Goal: Information Seeking & Learning: Learn about a topic

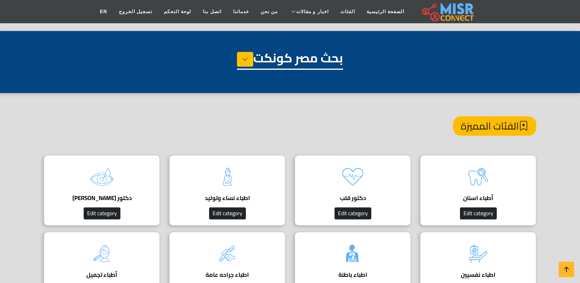
scroll to position [43, 0]
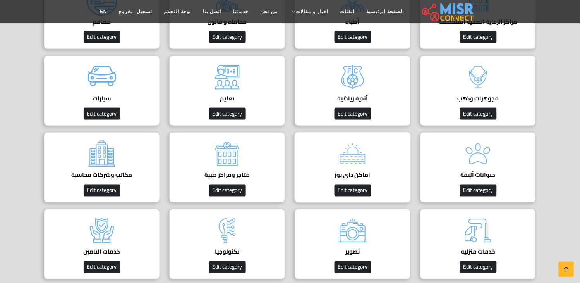
scroll to position [172, 0]
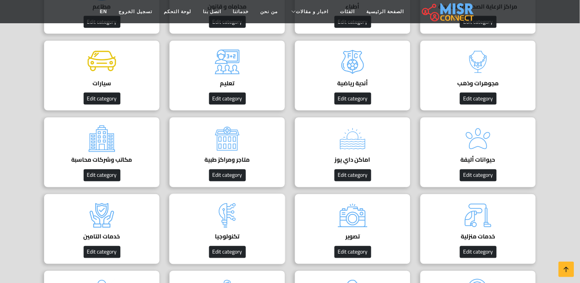
click at [230, 219] on img at bounding box center [227, 215] width 31 height 31
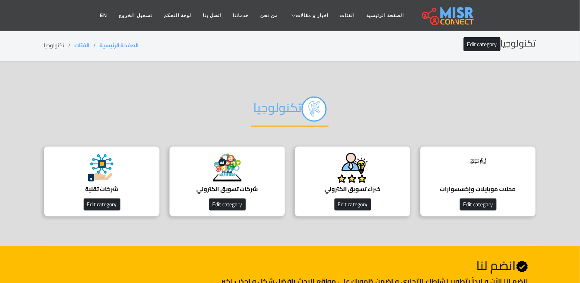
drag, startPoint x: 343, startPoint y: 87, endPoint x: 93, endPoint y: 221, distance: 283.3
click at [93, 221] on div "تكنولوجيا محلات موبايلات وإكسسوارات افضل محلات موبايلات وإكسسوارات Edit categor…" at bounding box center [289, 154] width 511 height 138
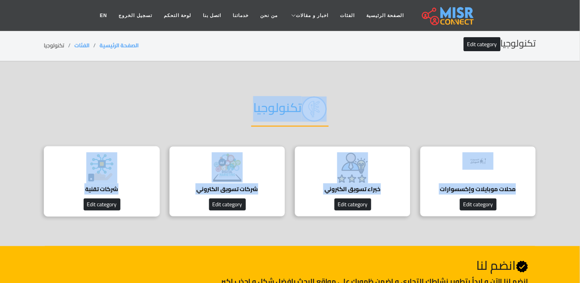
click at [106, 188] on h4 "شركات تقنية" at bounding box center [102, 188] width 92 height 7
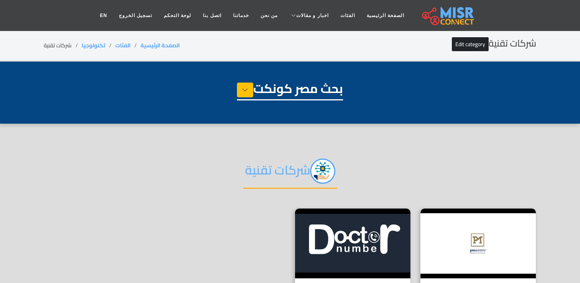
select select "**********"
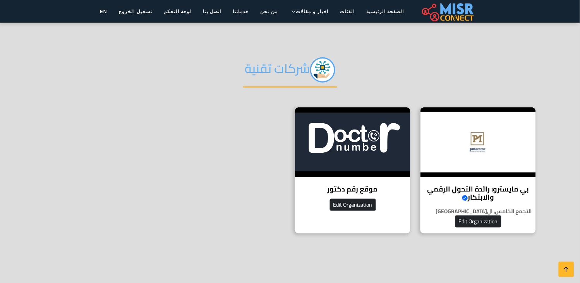
scroll to position [86, 0]
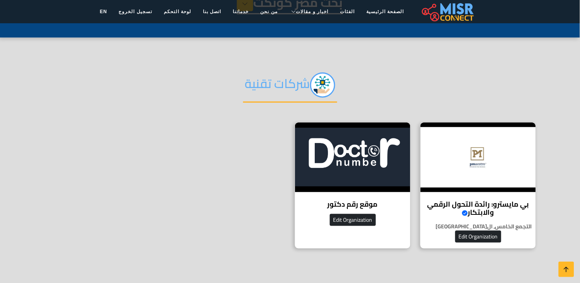
click at [276, 86] on h2 "شركات تقنية" at bounding box center [290, 87] width 94 height 30
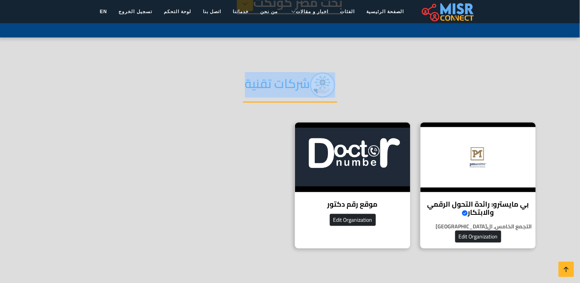
click at [276, 86] on h2 "شركات تقنية" at bounding box center [290, 87] width 94 height 30
copy div "شركات تقنية"
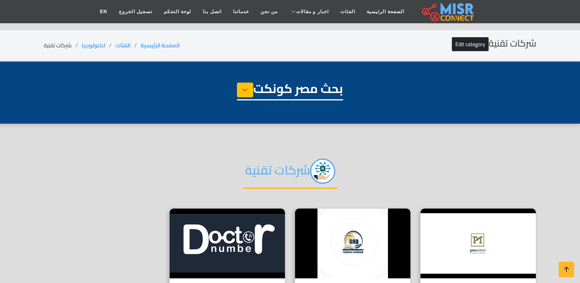
select select "**********"
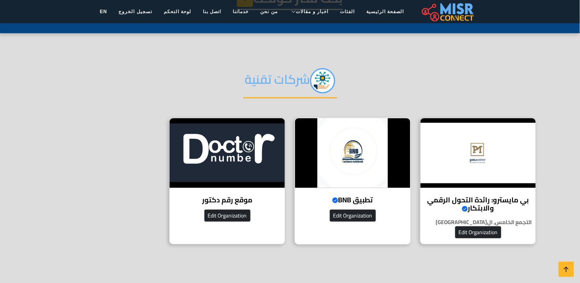
scroll to position [90, 0]
click at [347, 185] on img at bounding box center [352, 153] width 115 height 70
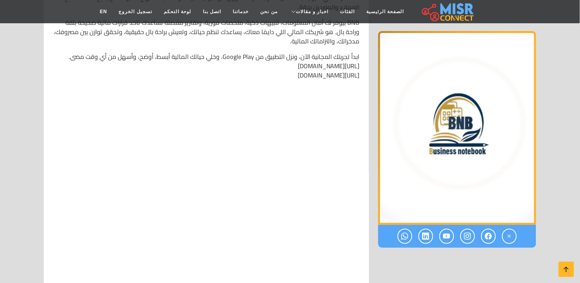
scroll to position [2371, 0]
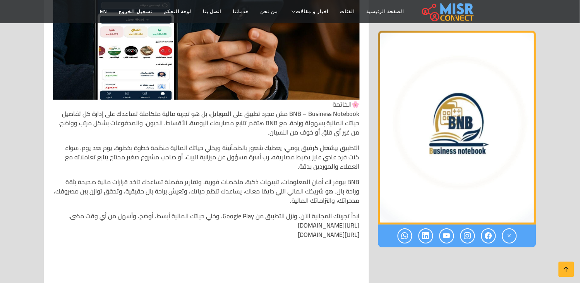
click at [317, 211] on p "ابدأ تجربتك المجانية الآن، ونزل التطبيق من Google Play، وخلي حياتك المالية أبسط…" at bounding box center [206, 229] width 307 height 37
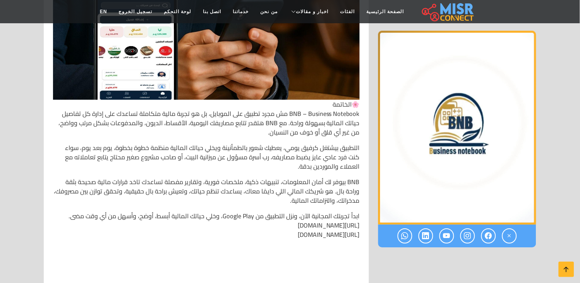
click at [317, 211] on p "ابدأ تجربتك المجانية الآن، ونزل التطبيق من Google Play، وخلي حياتك المالية أبسط…" at bounding box center [206, 229] width 307 height 37
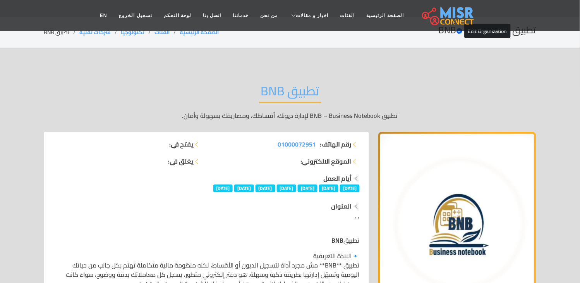
scroll to position [0, 0]
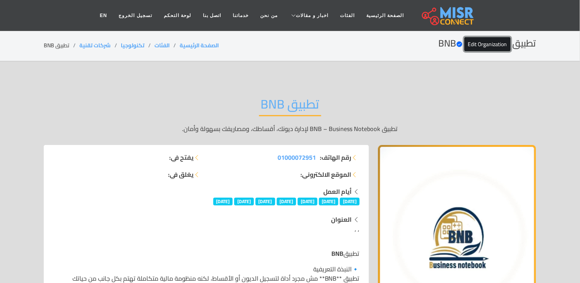
click at [480, 48] on link "Edit Organization" at bounding box center [488, 44] width 46 height 14
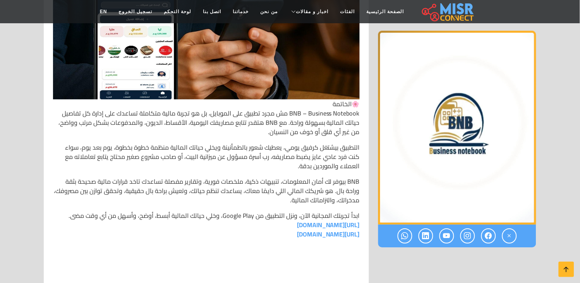
scroll to position [2405, 0]
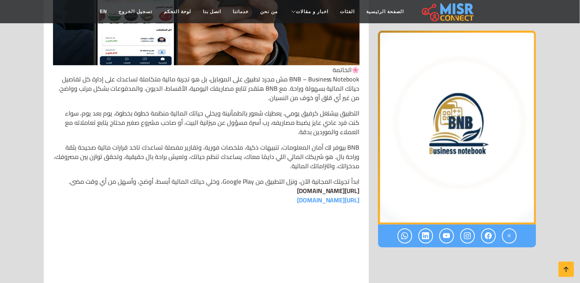
click at [320, 185] on link "https://play.google.com/store/apps/details?id=apps.bnb" at bounding box center [328, 191] width 63 height 12
click at [311, 185] on link "https://play.google.com/store/apps/details?id=apps.bnb" at bounding box center [328, 191] width 63 height 12
click at [321, 185] on link "https://play.google.com/store/apps/details?id=apps.bnb" at bounding box center [328, 191] width 63 height 12
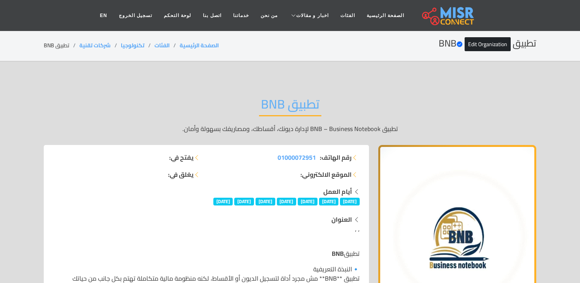
scroll to position [2405, 0]
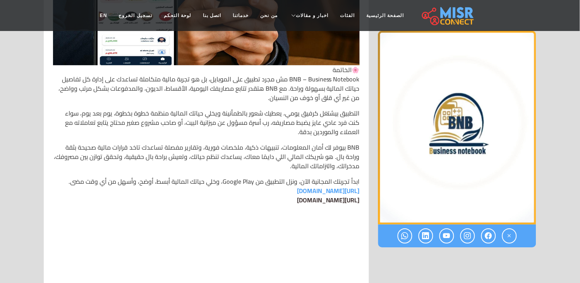
click at [297, 194] on link "https://play.google.com/store/apps/details?id=apps.bnb" at bounding box center [328, 200] width 63 height 12
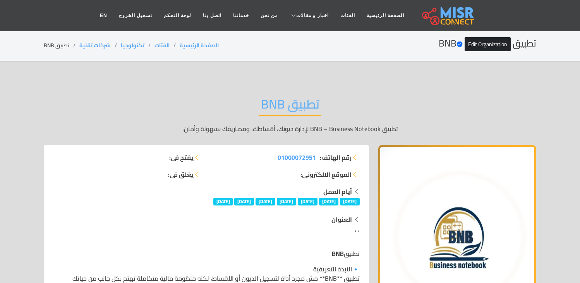
scroll to position [2405, 0]
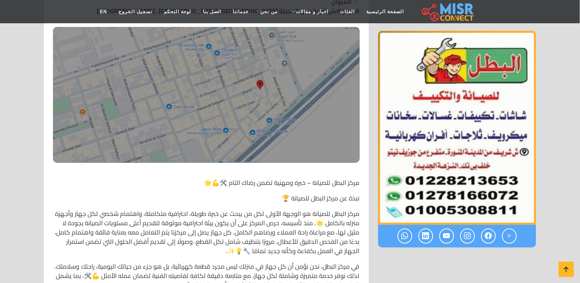
scroll to position [215, 0]
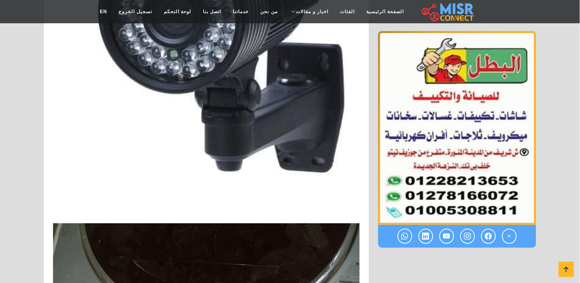
scroll to position [2323, 0]
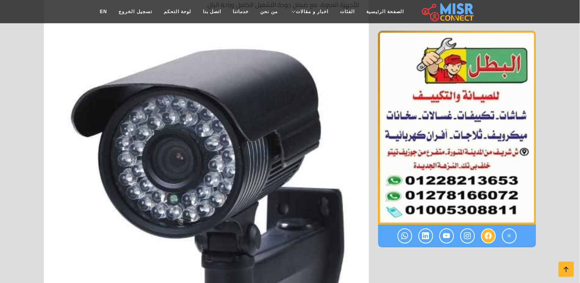
click at [486, 236] on icon at bounding box center [488, 236] width 7 height 13
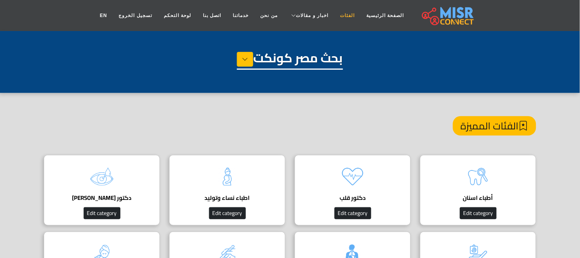
click at [338, 15] on link "الفئات" at bounding box center [347, 15] width 26 height 15
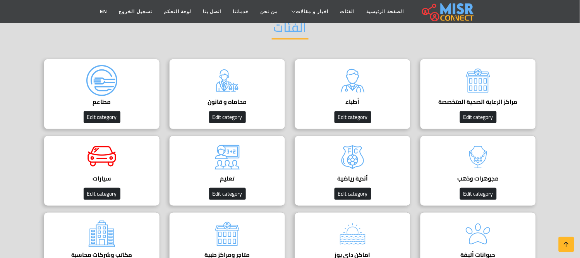
scroll to position [86, 0]
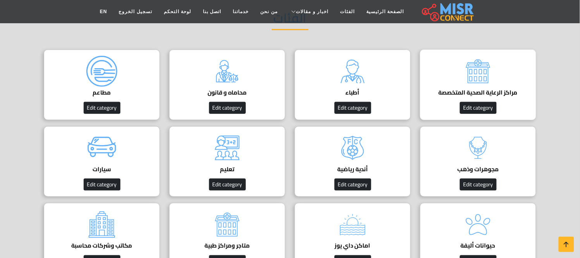
click at [508, 95] on h4 "مراكز الرعاية الصحية المتخصصة" at bounding box center [478, 92] width 92 height 7
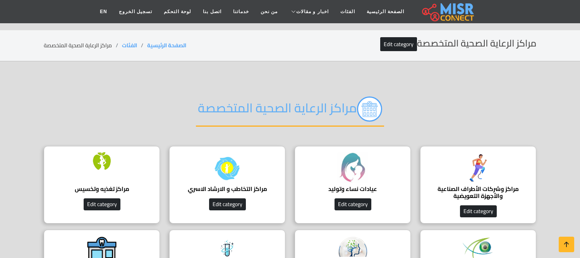
scroll to position [129, 0]
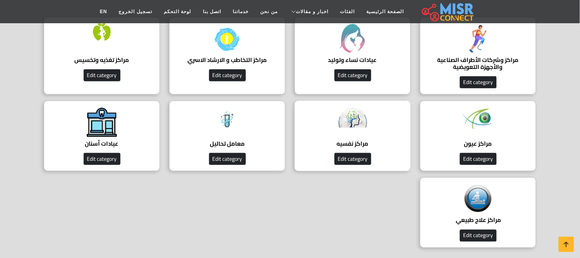
click at [365, 135] on div "مراكز نفسيه دليل المراكز النفسيه Edit category" at bounding box center [353, 136] width 116 height 70
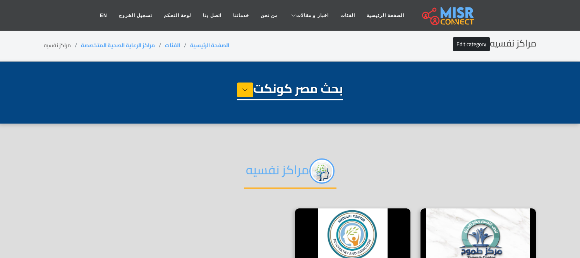
select select "**********"
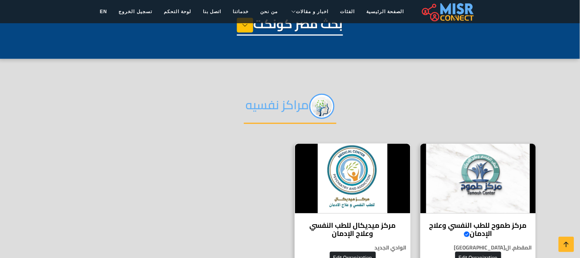
scroll to position [129, 0]
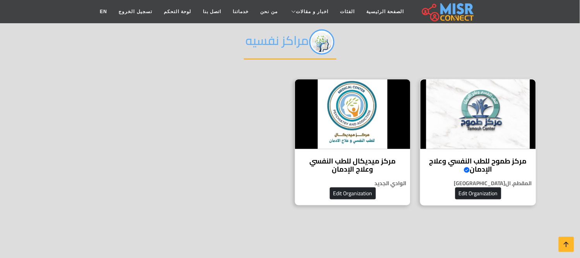
click at [457, 166] on h4 "مركز طموح للطب النفسي وعلاج الإدمان Verified account" at bounding box center [478, 165] width 104 height 17
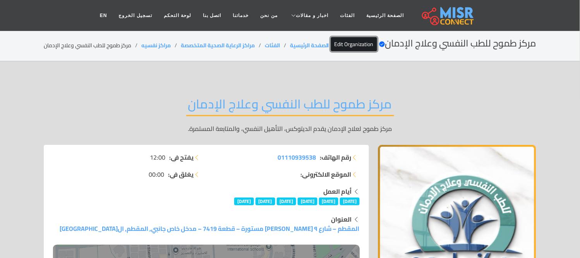
click at [377, 51] on link "Edit Organization" at bounding box center [354, 44] width 46 height 14
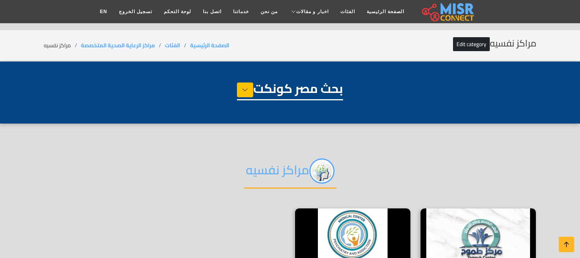
select select "**********"
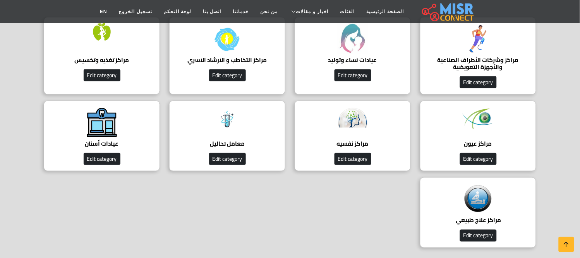
scroll to position [129, 0]
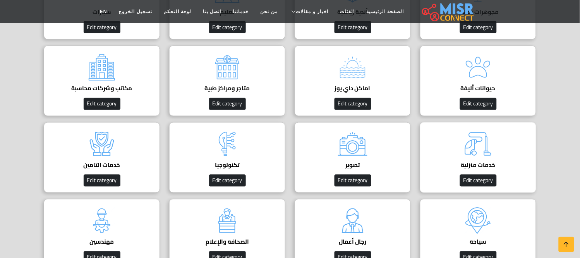
scroll to position [258, 0]
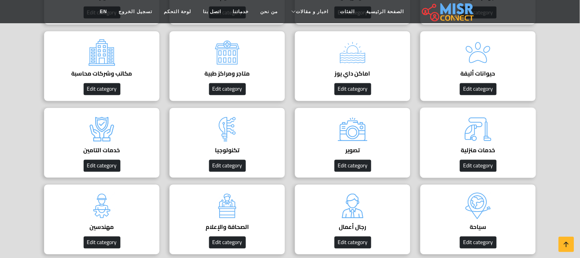
click at [485, 154] on h4 "خدمات منزلية" at bounding box center [478, 150] width 92 height 7
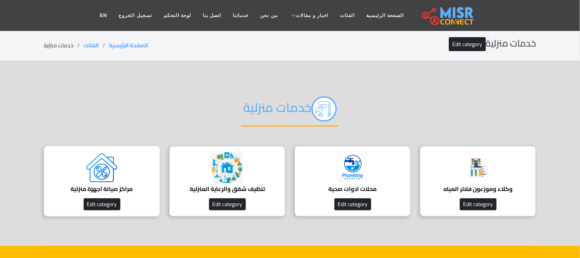
click at [117, 187] on h4 "مراكز صيانة اجهزة منزلية" at bounding box center [102, 188] width 92 height 7
click at [129, 191] on h4 "مراكز صيانة اجهزة منزلية" at bounding box center [102, 188] width 92 height 7
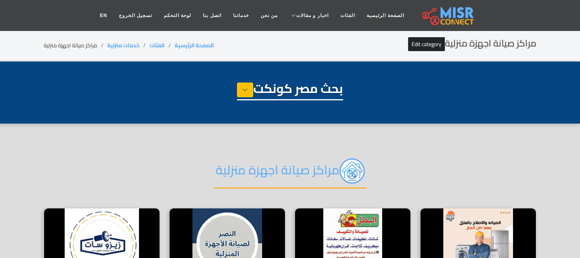
select select "**********"
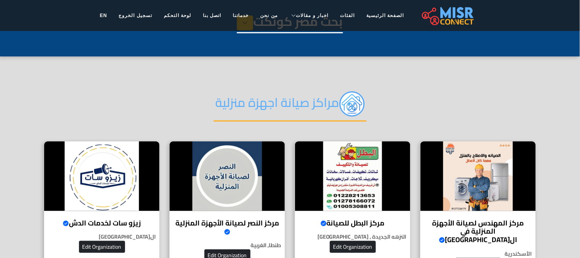
scroll to position [129, 0]
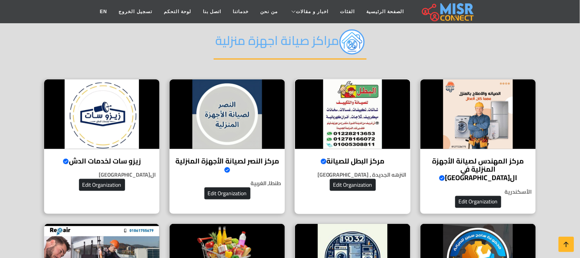
click at [340, 108] on img at bounding box center [352, 114] width 115 height 70
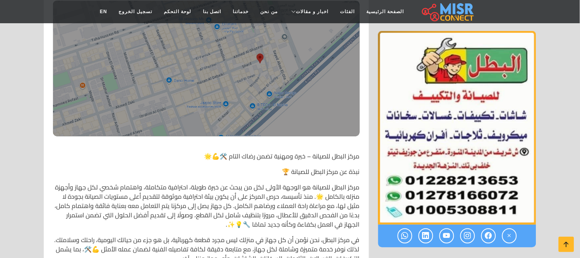
scroll to position [258, 0]
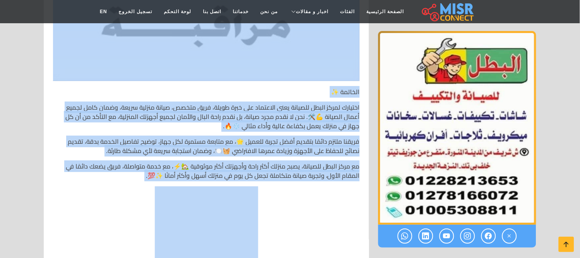
drag, startPoint x: 360, startPoint y: 144, endPoint x: 265, endPoint y: 209, distance: 116.1
copy div "مركز البطل للصيانة – خبرة ومهنية تضمن رضاك التام 🛠️💪🌟 نبذة عن مركز البطل للصيان…"
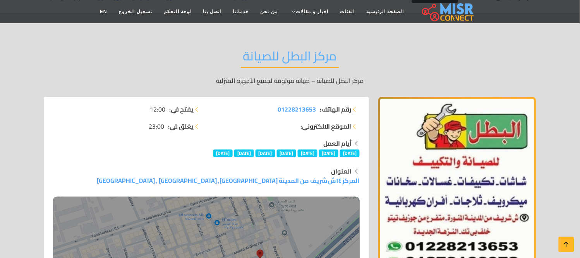
scroll to position [2, 0]
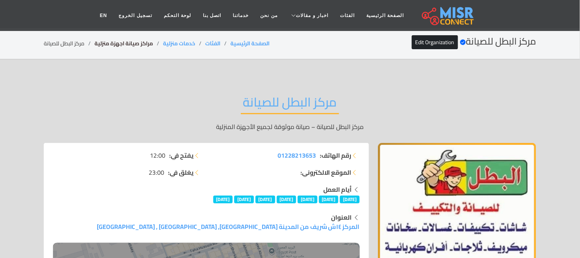
click at [121, 40] on link "مراكز صيانة اجهزة منزلية" at bounding box center [123, 43] width 58 height 10
click at [51, 45] on li "مركز البطل للصيانة" at bounding box center [69, 43] width 51 height 8
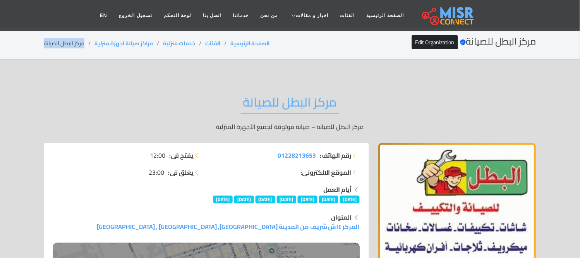
click at [51, 45] on li "مركز البطل للصيانة" at bounding box center [69, 43] width 51 height 8
copy main "مركز البطل للصيانة"
copy ol "مراكز صيانة اجهزة منزلية"
drag, startPoint x: 157, startPoint y: 39, endPoint x: 93, endPoint y: 43, distance: 64.4
click at [93, 43] on ol "الصفحة الرئيسية الفئات خدمات منزلية مراكز صيانة اجهزة منزلية مركز البطل للصيانة" at bounding box center [157, 43] width 226 height 8
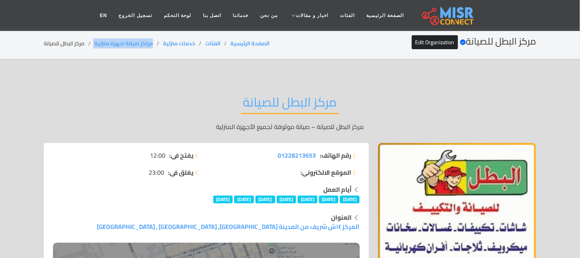
copy ol "مراكز صيانة اجهزة منزلية"
click at [79, 39] on li "مركز البطل للصيانة" at bounding box center [69, 43] width 51 height 8
copy main "مركز البطل للصيانة"
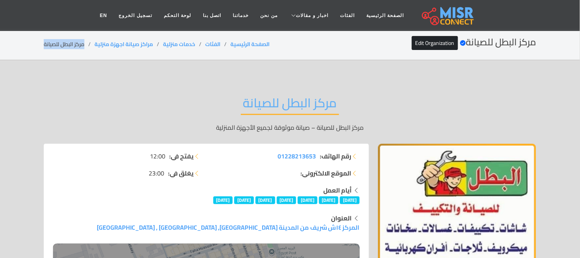
scroll to position [0, 0]
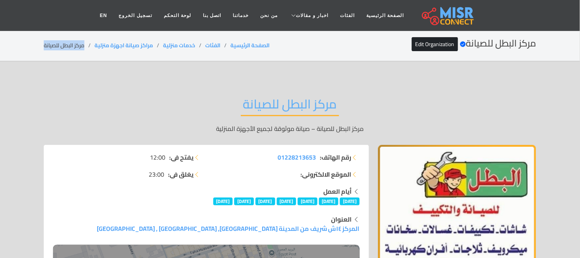
copy main "مركز البطل للصيانة"
copy ol "مراكز صيانة اجهزة منزلية"
drag, startPoint x: 159, startPoint y: 43, endPoint x: 94, endPoint y: 43, distance: 65.8
click at [94, 43] on ol "الصفحة الرئيسية الفئات خدمات منزلية مراكز صيانة اجهزة منزلية مركز البطل للصيانة" at bounding box center [157, 45] width 226 height 8
copy ol "مراكز صيانة اجهزة منزلية"
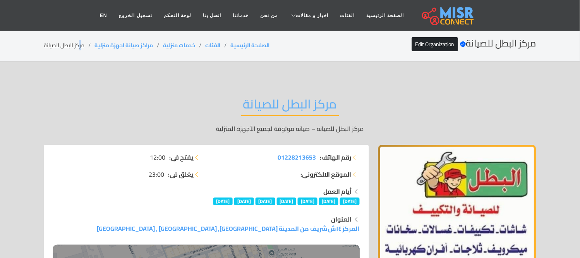
click at [81, 43] on li "مركز البطل للصيانة" at bounding box center [69, 45] width 51 height 8
copy main "مركز البطل للصيانة"
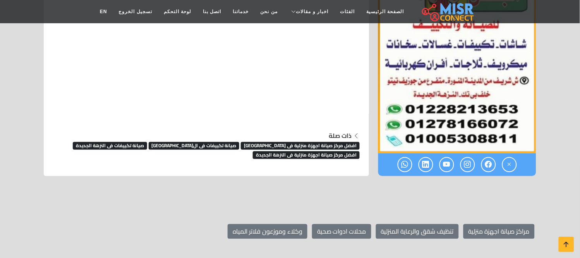
scroll to position [4861, 0]
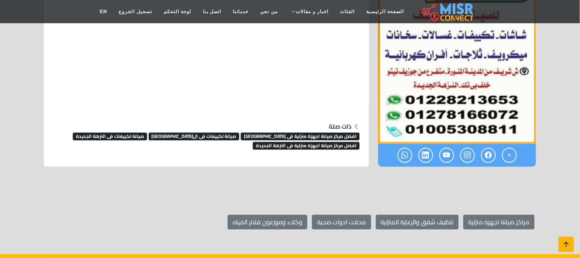
click at [566, 245] on icon at bounding box center [566, 244] width 11 height 11
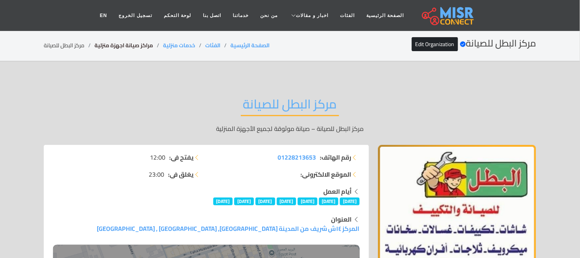
drag, startPoint x: 159, startPoint y: 41, endPoint x: 152, endPoint y: 41, distance: 7.8
click at [157, 41] on div "مركز البطل للصيانة Verified account Edit Organization الصفحة الرئيسية الفئات خد…" at bounding box center [290, 45] width 492 height 15
click at [111, 41] on link "مراكز صيانة اجهزة منزلية" at bounding box center [123, 45] width 58 height 10
drag, startPoint x: 156, startPoint y: 43, endPoint x: 93, endPoint y: 46, distance: 63.1
click at [93, 46] on ol "الصفحة الرئيسية الفئات خدمات منزلية مراكز صيانة اجهزة منزلية مركز البطل للصيانة" at bounding box center [157, 45] width 226 height 8
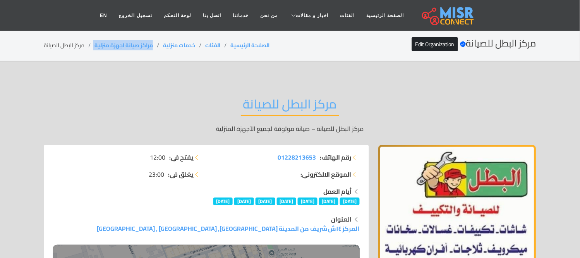
copy ol "مراكز صيانة اجهزة منزلية"
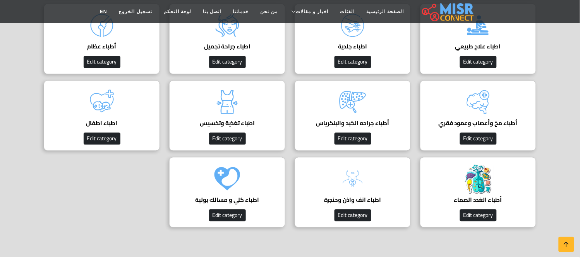
scroll to position [86, 0]
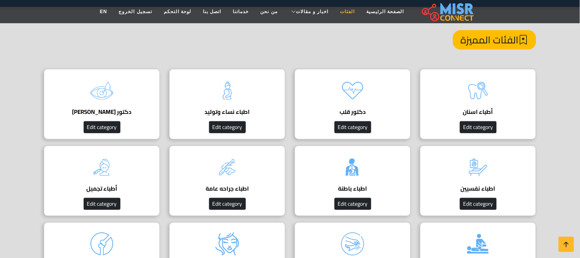
click at [337, 11] on link "الفئات" at bounding box center [347, 11] width 26 height 15
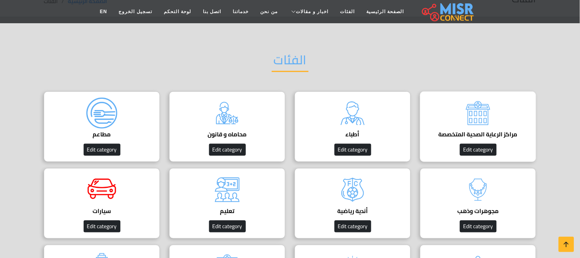
scroll to position [43, 0]
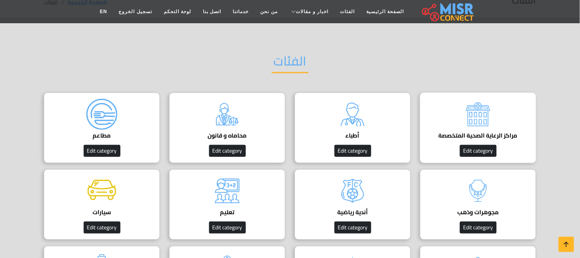
click at [474, 125] on img at bounding box center [478, 114] width 31 height 31
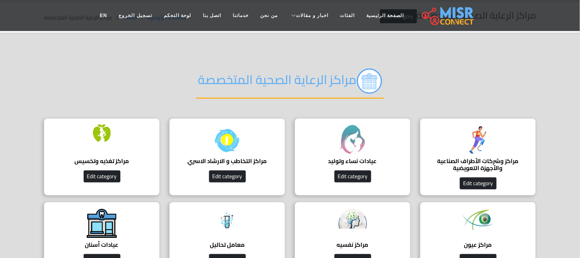
scroll to position [43, 0]
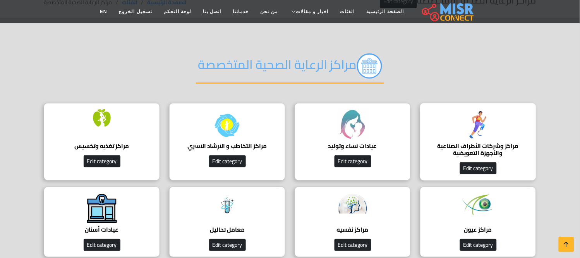
click at [475, 136] on img at bounding box center [478, 124] width 31 height 31
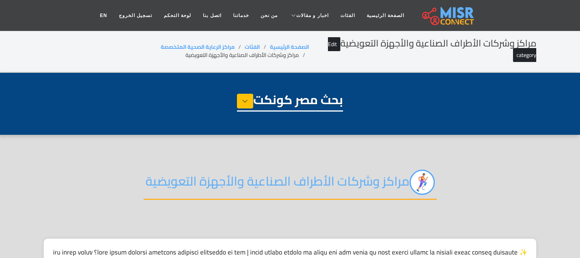
select select "**********"
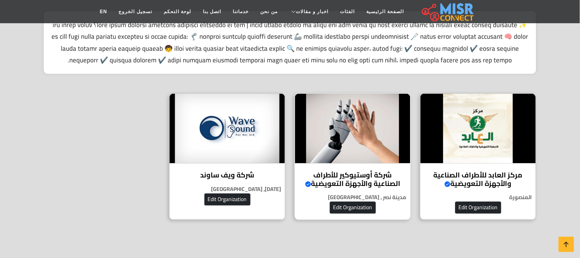
scroll to position [301, 0]
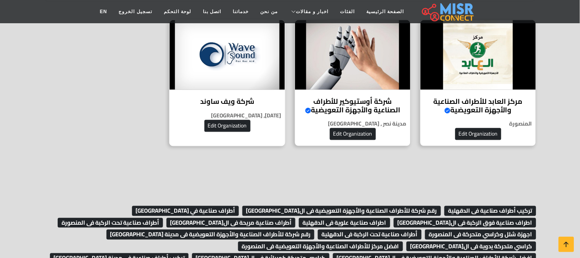
click at [244, 92] on div "شركة ويف ساوند ويف ساوند – سماعات ضعف السمع الألمانية المعتمدة 6 أكتوبر, جيزة E…" at bounding box center [227, 83] width 116 height 127
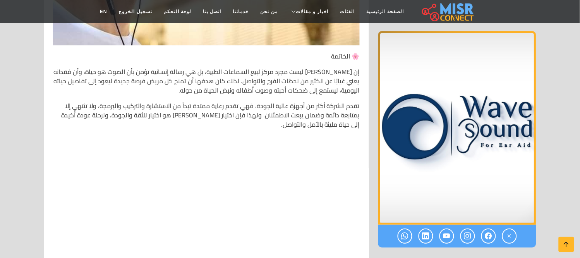
scroll to position [5075, 0]
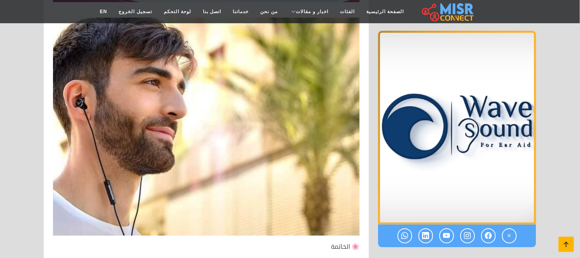
click at [564, 246] on icon at bounding box center [566, 244] width 11 height 11
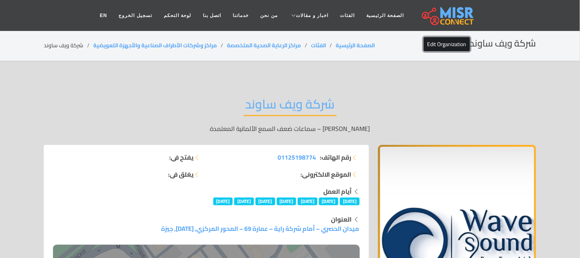
click at [439, 45] on link "Edit Organization" at bounding box center [447, 44] width 46 height 14
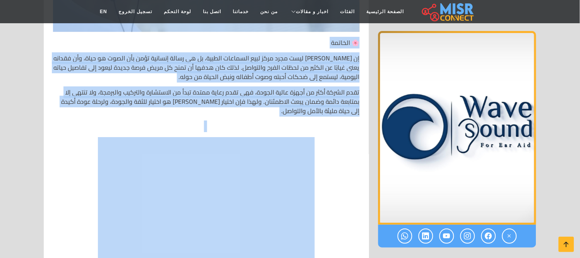
scroll to position [5032, 0]
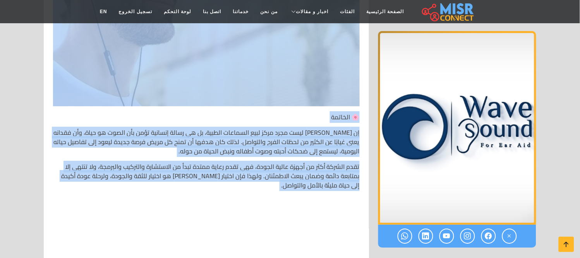
copy div "🎧 شركة ويف ساوند – Wave Sound الوكيل المعتمد لأحدث التوكيلات الألمانية العالمية…"
drag, startPoint x: 358, startPoint y: 137, endPoint x: 230, endPoint y: 173, distance: 133.6
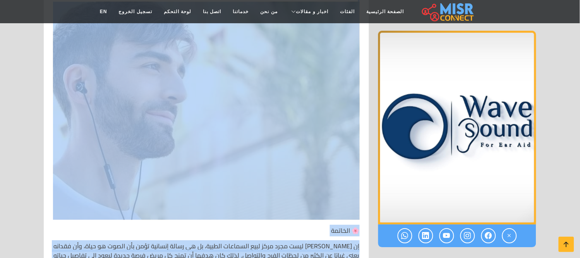
scroll to position [4903, 0]
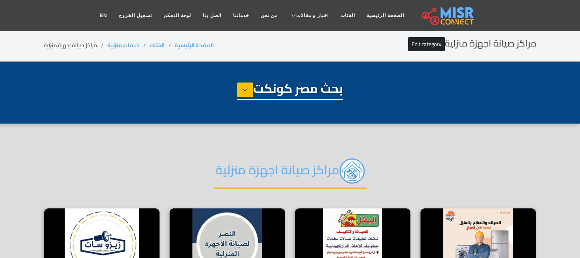
select select "**********"
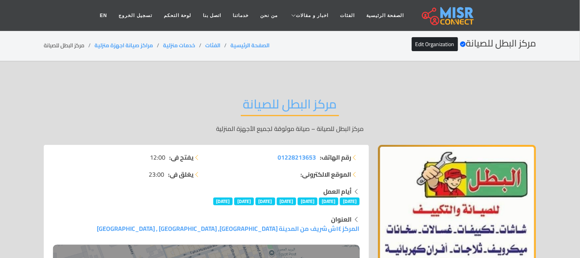
click at [71, 43] on li "مركز البطل للصيانة" at bounding box center [69, 45] width 51 height 8
copy main "مركز البطل للصيانة"
drag, startPoint x: 157, startPoint y: 46, endPoint x: 94, endPoint y: 47, distance: 63.5
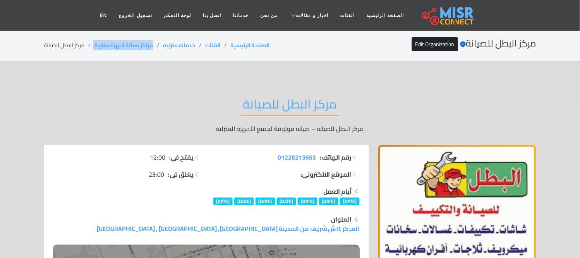
click at [94, 47] on ol "الصفحة الرئيسية الفئات خدمات منزلية مراكز صيانة اجهزة منزلية مركز البطل للصيانة" at bounding box center [157, 45] width 226 height 8
copy ol "مراكز صيانة اجهزة منزلية"
click at [77, 41] on li "مركز البطل للصيانة" at bounding box center [69, 45] width 51 height 8
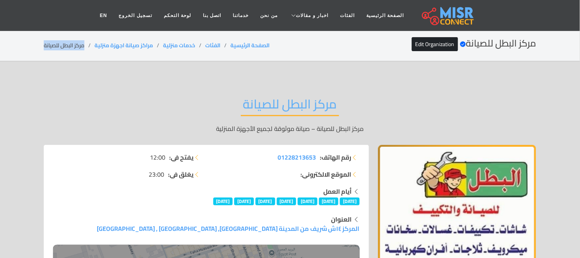
click at [77, 41] on li "مركز البطل للصيانة" at bounding box center [69, 45] width 51 height 8
copy main "مركز البطل للصيانة"
copy ol "مراكز صيانة اجهزة منزلية"
drag, startPoint x: 156, startPoint y: 46, endPoint x: 94, endPoint y: 47, distance: 61.9
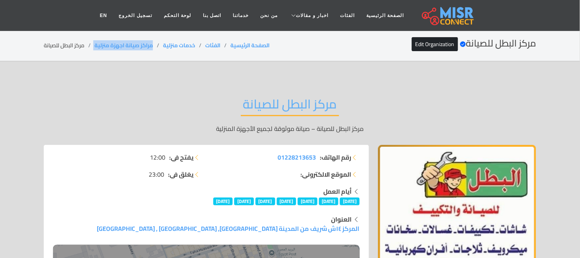
click at [94, 47] on ol "الصفحة الرئيسية الفئات خدمات منزلية مراكز صيانة اجهزة منزلية مركز البطل للصيانة" at bounding box center [157, 45] width 226 height 8
copy ol "مراكز صيانة اجهزة منزلية"
click at [53, 50] on div "مركز البطل للصيانة Verified account Edit Organization الصفحة الرئيسية الفئات خد…" at bounding box center [290, 45] width 492 height 15
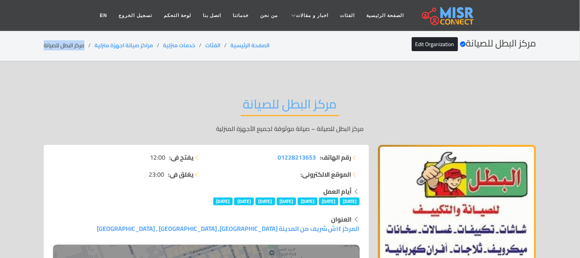
copy main "مركز البطل للصيانة"
copy link "مراكز صيانة اجهزة منزلية"
drag, startPoint x: 158, startPoint y: 39, endPoint x: 97, endPoint y: 43, distance: 61.3
click at [97, 43] on div "مركز البطل للصيانة Verified account Edit Organization الصفحة الرئيسية الفئات خد…" at bounding box center [290, 45] width 492 height 15
drag, startPoint x: 87, startPoint y: 44, endPoint x: 76, endPoint y: 44, distance: 10.8
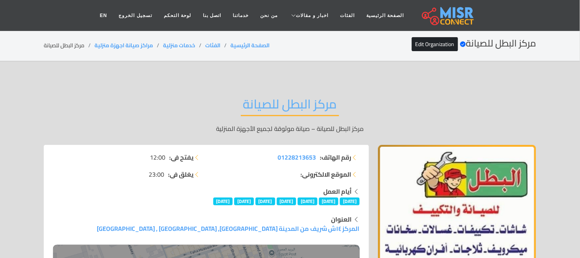
click at [84, 44] on li "مركز البطل للصيانة" at bounding box center [69, 45] width 51 height 8
click at [72, 44] on li "مركز البطل للصيانة" at bounding box center [69, 45] width 51 height 8
click at [71, 44] on li "مركز البطل للصيانة" at bounding box center [69, 45] width 51 height 8
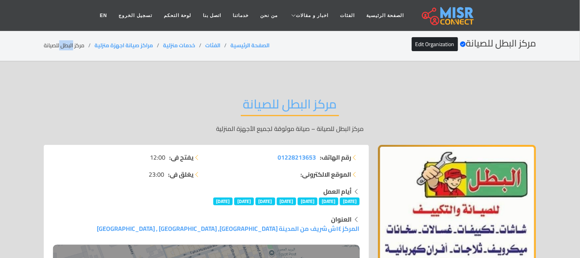
click at [71, 44] on li "مركز البطل للصيانة" at bounding box center [69, 45] width 51 height 8
copy ol "مراكز صيانة اجهزة منزلية"
drag, startPoint x: 158, startPoint y: 47, endPoint x: 94, endPoint y: 47, distance: 64.3
click at [94, 47] on ol "الصفحة الرئيسية الفئات خدمات منزلية مراكز صيانة اجهزة منزلية مركز البطل للصيانة" at bounding box center [157, 45] width 226 height 8
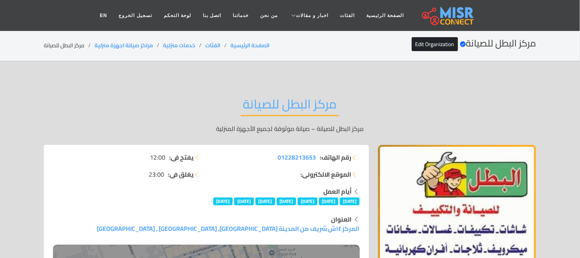
click at [67, 43] on li "مركز البطل للصيانة" at bounding box center [69, 45] width 51 height 8
click at [66, 43] on li "مركز البطل للصيانة" at bounding box center [69, 45] width 51 height 8
copy main "مركز البطل للصيانة"
drag, startPoint x: 156, startPoint y: 41, endPoint x: 96, endPoint y: 48, distance: 60.1
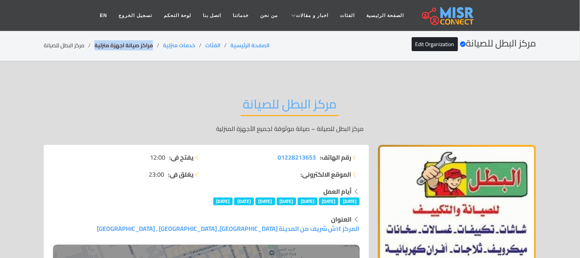
click at [96, 48] on div "مركز البطل للصيانة Verified account Edit Organization الصفحة الرئيسية الفئات خد…" at bounding box center [290, 45] width 492 height 15
click at [61, 43] on li "مركز البطل للصيانة" at bounding box center [69, 45] width 51 height 8
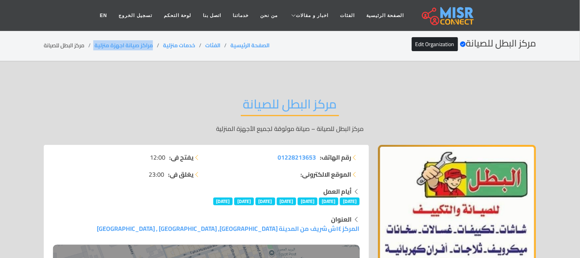
drag, startPoint x: 158, startPoint y: 41, endPoint x: 90, endPoint y: 43, distance: 67.8
click at [90, 43] on div "مركز البطل للصيانة Verified account Edit Organization الصفحة الرئيسية الفئات خد…" at bounding box center [290, 45] width 492 height 15
click at [67, 46] on li "مركز البطل للصيانة" at bounding box center [69, 45] width 51 height 8
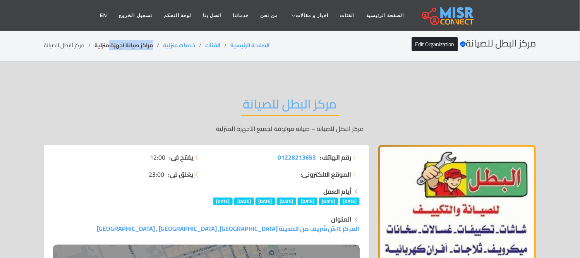
drag, startPoint x: 157, startPoint y: 46, endPoint x: 101, endPoint y: 49, distance: 55.8
click at [106, 48] on li "مراكز صيانة اجهزة منزلية" at bounding box center [128, 45] width 69 height 8
click at [100, 49] on link "مراكز صيانة اجهزة منزلية" at bounding box center [123, 45] width 58 height 10
click at [94, 49] on li "مركز البطل للصيانة" at bounding box center [69, 45] width 51 height 8
drag, startPoint x: 159, startPoint y: 45, endPoint x: 94, endPoint y: 48, distance: 65.1
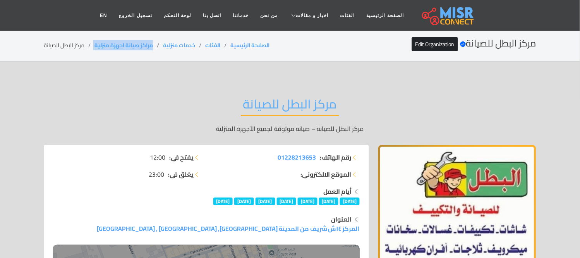
click at [94, 48] on ol "الصفحة الرئيسية الفئات خدمات منزلية مراكز صيانة اجهزة منزلية مركز البطل للصيانة" at bounding box center [157, 45] width 226 height 8
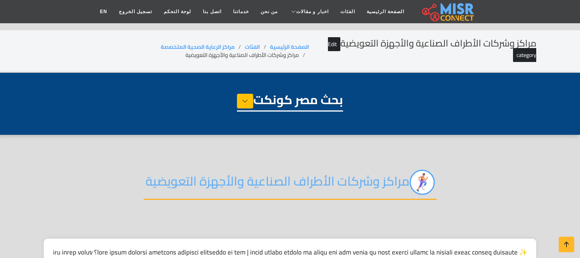
select select "**********"
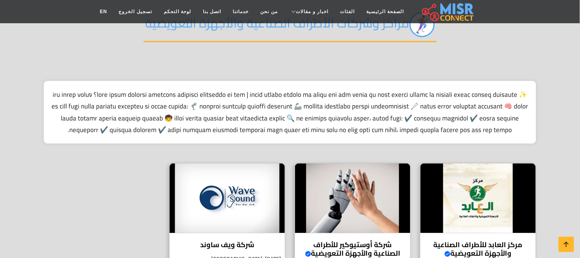
scroll to position [43, 0]
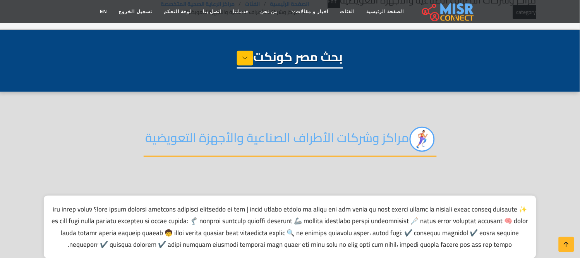
click at [259, 138] on h2 "مراكز وشركات الأطراف الصناعية والأجهزة التعويضية" at bounding box center [290, 142] width 293 height 30
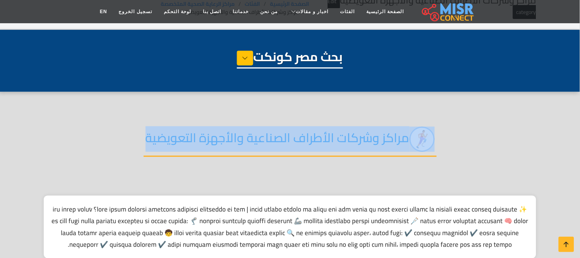
click at [259, 138] on h2 "مراكز وشركات الأطراف الصناعية والأجهزة التعويضية" at bounding box center [290, 142] width 293 height 30
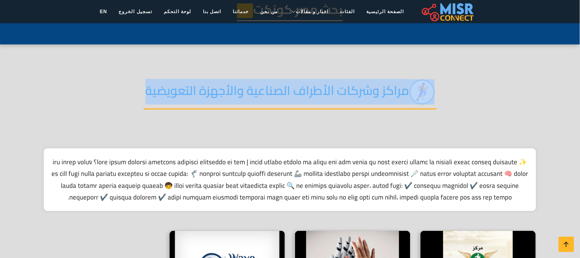
scroll to position [258, 0]
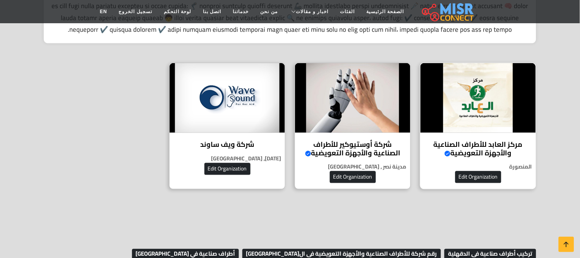
click at [492, 144] on h4 "مركز العابد للأطراف الصناعية والأجهزة التعويضية Verified account" at bounding box center [478, 149] width 104 height 17
click at [227, 149] on h4 "شركة ويف ساوند" at bounding box center [227, 145] width 104 height 9
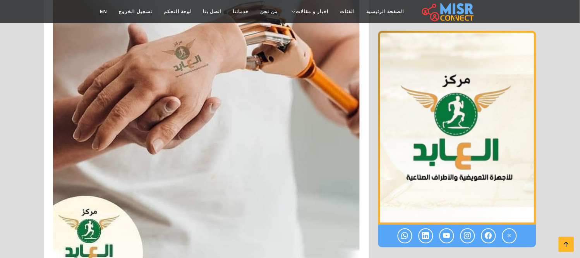
scroll to position [1505, 0]
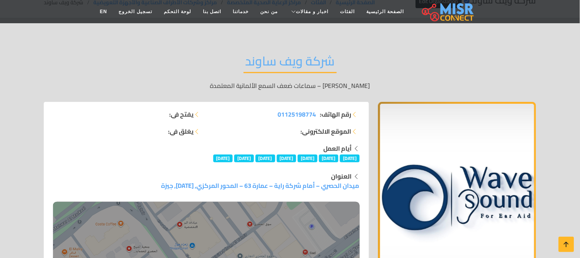
scroll to position [43, 0]
click at [335, 9] on link "الفئات" at bounding box center [347, 11] width 26 height 15
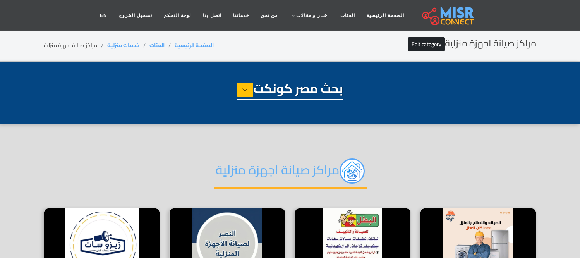
select select "**********"
click at [89, 44] on li "مراكز صيانة اجهزة منزلية" at bounding box center [75, 45] width 63 height 8
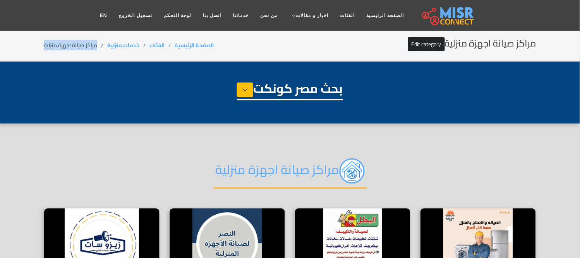
click at [89, 44] on li "مراكز صيانة اجهزة منزلية" at bounding box center [75, 45] width 63 height 8
copy main "مراكز صيانة اجهزة منزلية"
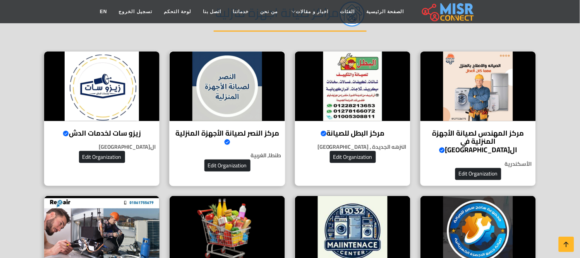
scroll to position [172, 0]
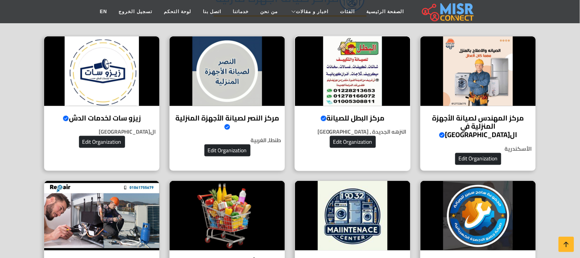
click at [354, 105] on div "مركز البطل للصيانة Verified account مركز البطل للصيانة – صيانة موثوقة لجميع الأ…" at bounding box center [353, 103] width 116 height 135
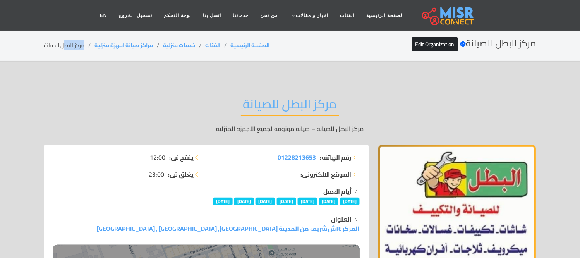
drag, startPoint x: 80, startPoint y: 48, endPoint x: 64, endPoint y: 48, distance: 15.5
click at [65, 48] on li "مركز البطل للصيانة" at bounding box center [69, 45] width 51 height 8
click at [64, 48] on li "مركز البطل للصيانة" at bounding box center [69, 45] width 51 height 8
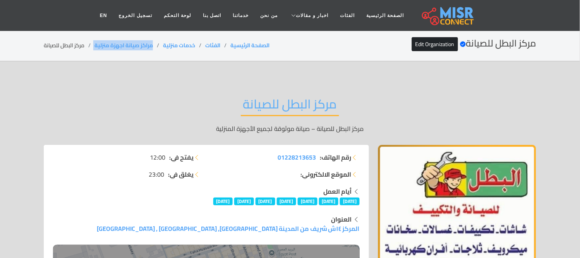
drag, startPoint x: 157, startPoint y: 48, endPoint x: 94, endPoint y: 44, distance: 63.2
click at [94, 44] on ol "الصفحة الرئيسية الفئات خدمات منزلية مراكز صيانة اجهزة منزلية مركز البطل للصيانة" at bounding box center [157, 45] width 226 height 8
copy ol "مراكز صيانة اجهزة منزلية"
click at [74, 48] on li "مركز البطل للصيانة" at bounding box center [69, 45] width 51 height 8
drag, startPoint x: 155, startPoint y: 40, endPoint x: 95, endPoint y: 44, distance: 60.1
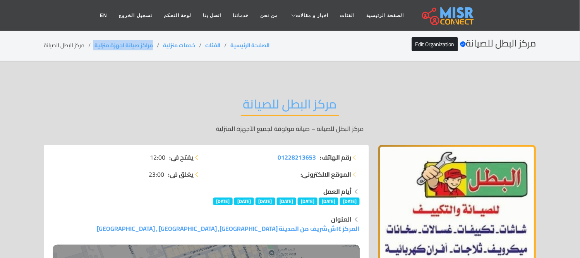
click at [95, 44] on div "مركز البطل للصيانة Verified account Edit Organization الصفحة الرئيسية الفئات خد…" at bounding box center [290, 45] width 492 height 15
copy ol "مراكز صيانة اجهزة منزلية"
click at [72, 41] on li "مركز البطل للصيانة" at bounding box center [69, 45] width 51 height 8
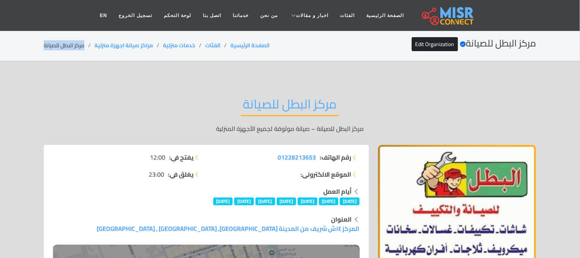
copy main "مركز البطل للصيانة"
copy ol "مراكز صيانة اجهزة منزلية"
drag, startPoint x: 147, startPoint y: 42, endPoint x: 94, endPoint y: 40, distance: 53.5
click at [94, 40] on div "مركز البطل للصيانة Verified account Edit Organization الصفحة الرئيسية الفئات خد…" at bounding box center [290, 45] width 492 height 15
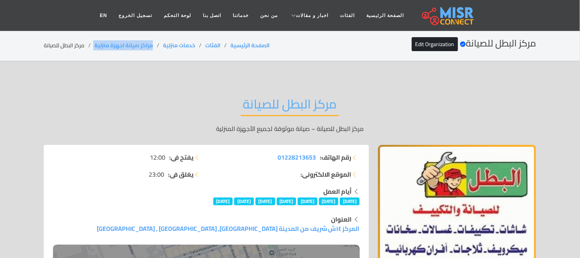
copy ol "مراكز صيانة اجهزة منزلية"
click at [71, 47] on li "مركز البطل للصيانة" at bounding box center [69, 45] width 51 height 8
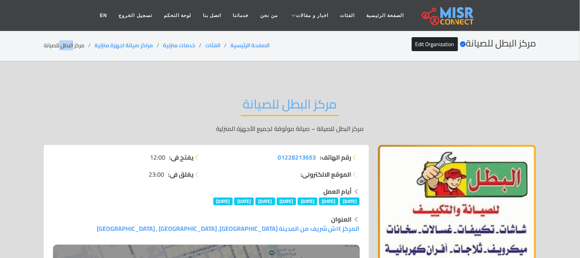
click at [71, 46] on li "مركز البطل للصيانة" at bounding box center [69, 45] width 51 height 8
copy main "مركز البطل للصيانة"
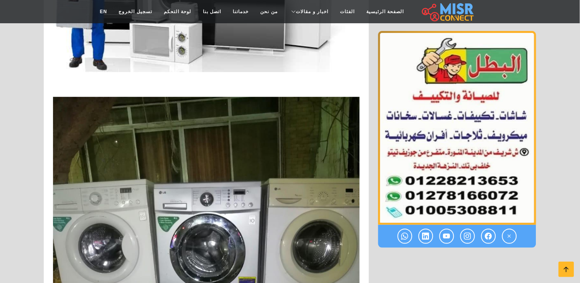
scroll to position [731, 0]
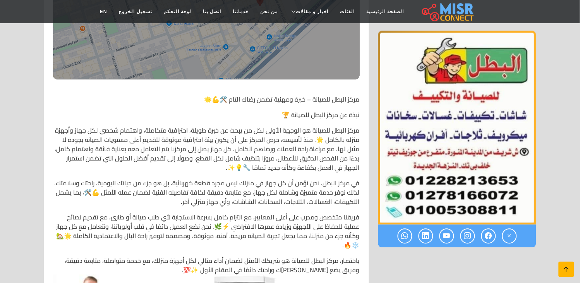
click at [566, 257] on icon at bounding box center [566, 269] width 11 height 11
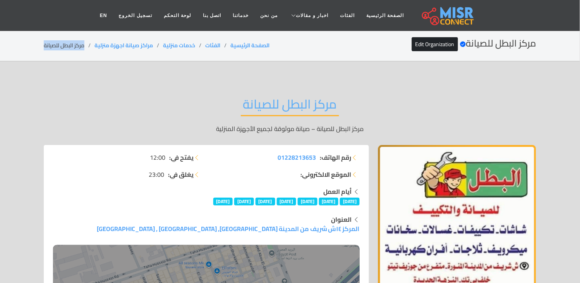
copy ol "مراكز صيانة اجهزة منزلية"
drag, startPoint x: 156, startPoint y: 43, endPoint x: 94, endPoint y: 50, distance: 61.9
click at [94, 50] on div "مركز البطل للصيانة Verified account Edit Organization الصفحة الرئيسية الفئات خد…" at bounding box center [290, 45] width 492 height 15
click at [61, 48] on li "مركز البطل للصيانة" at bounding box center [69, 45] width 51 height 8
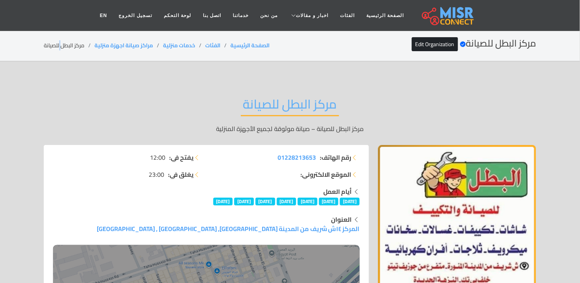
click at [61, 48] on li "مركز البطل للصيانة" at bounding box center [69, 45] width 51 height 8
copy main "مركز البطل للصيانة"
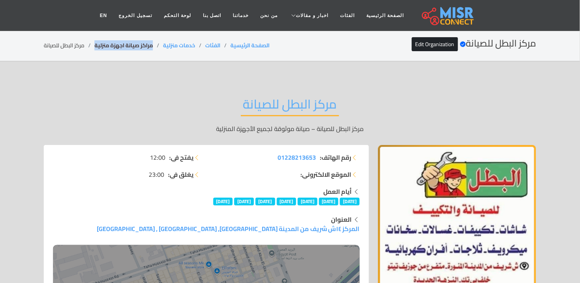
copy link "مراكز صيانة اجهزة منزلية"
drag, startPoint x: 153, startPoint y: 44, endPoint x: 97, endPoint y: 48, distance: 55.9
click at [97, 48] on li "مراكز صيانة اجهزة منزلية" at bounding box center [128, 45] width 69 height 8
click at [75, 45] on li "مركز البطل للصيانة" at bounding box center [69, 45] width 51 height 8
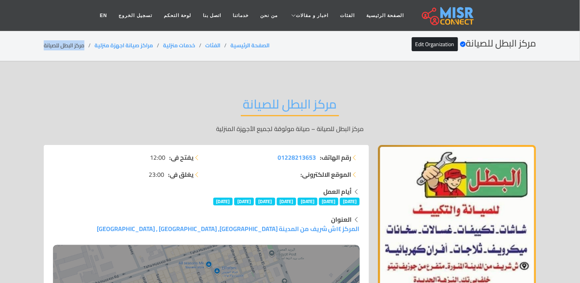
click at [75, 45] on li "مركز البطل للصيانة" at bounding box center [69, 45] width 51 height 8
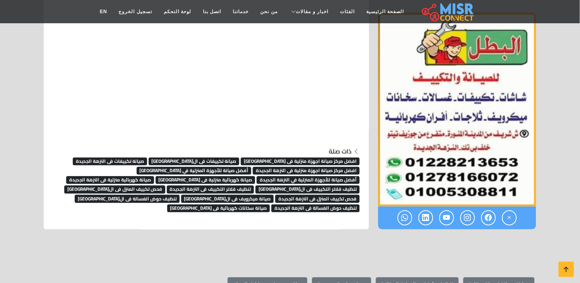
scroll to position [4827, 0]
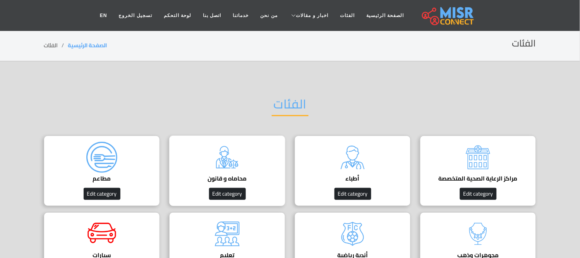
click at [238, 167] on img at bounding box center [227, 157] width 31 height 31
click at [231, 153] on img at bounding box center [227, 157] width 31 height 31
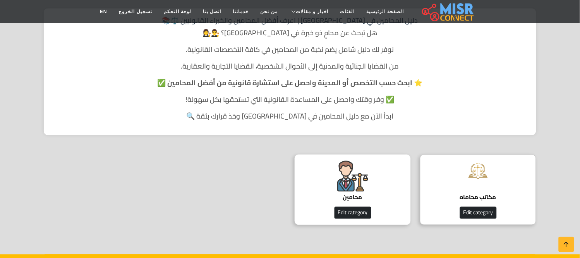
scroll to position [172, 0]
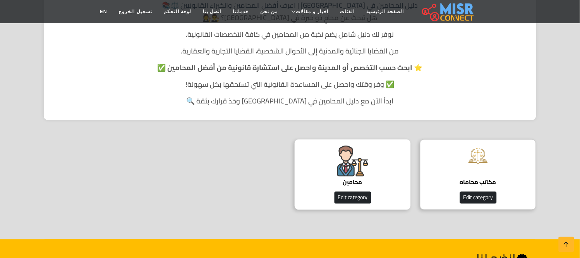
click at [355, 173] on img at bounding box center [352, 161] width 31 height 31
click at [357, 165] on img at bounding box center [352, 161] width 31 height 31
click at [354, 179] on h4 "محامين" at bounding box center [353, 182] width 92 height 7
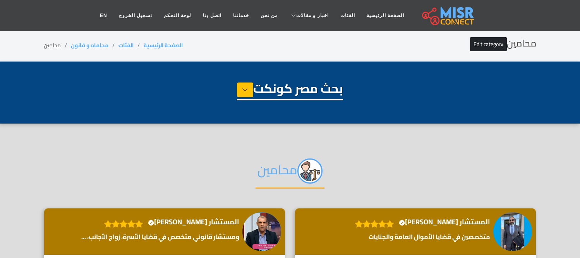
select select "**********"
select select "*******"
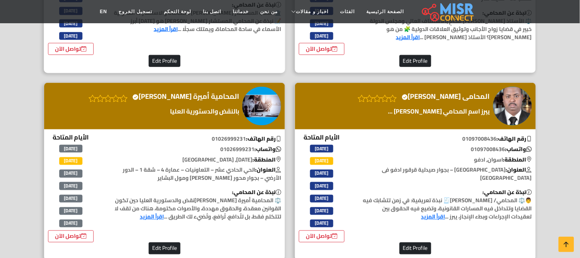
scroll to position [1419, 0]
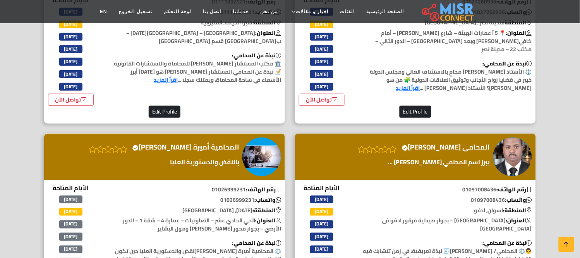
click at [204, 143] on h4 "المحامية أميرة سمير Verified account" at bounding box center [185, 147] width 107 height 9
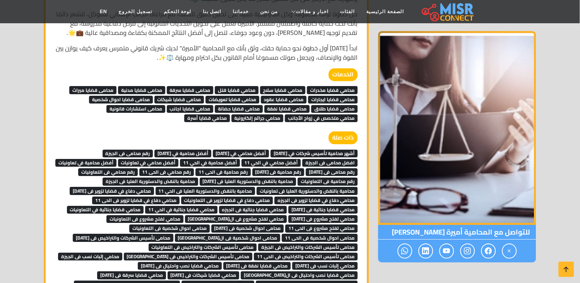
scroll to position [3850, 0]
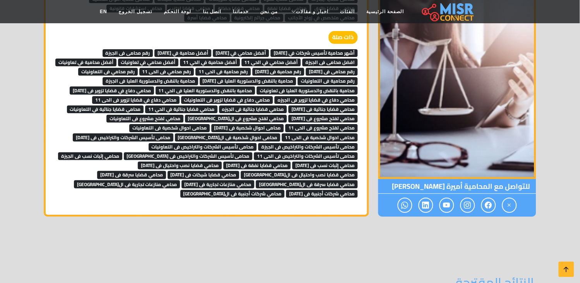
click at [260, 190] on span "محامي شركات أجنبية فى ال[GEOGRAPHIC_DATA]" at bounding box center [232, 194] width 105 height 8
click at [322, 190] on span "محامي شركات أجنبية فى 6 اكتوبر" at bounding box center [322, 194] width 72 height 8
click at [319, 190] on span "محامي شركات أجنبية فى 6 اكتوبر" at bounding box center [322, 194] width 72 height 8
click at [115, 180] on span "محامي منازعات تجارية فى الجيزة" at bounding box center [127, 184] width 106 height 8
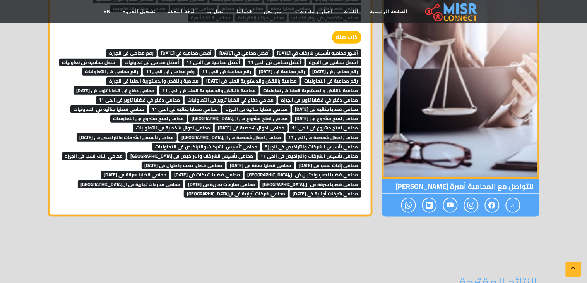
click at [185, 180] on span "محامي منازعات تجارية فى 6 اكتوبر" at bounding box center [221, 184] width 73 height 8
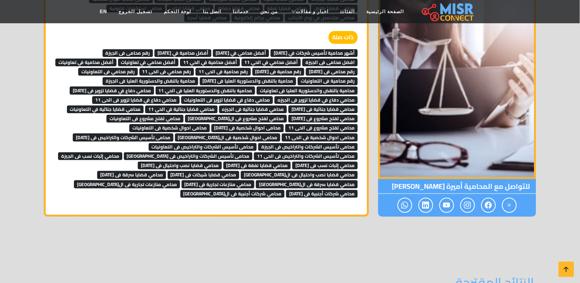
click at [256, 180] on span "محامي قضايا سرقة فى الجيزة" at bounding box center [307, 184] width 102 height 8
click at [166, 171] on span "محامي قضايا سرقة فى 6 اكتوبر" at bounding box center [131, 175] width 69 height 8
click at [168, 171] on span "محامي قضايا شيكات فى 6 اكتوبر" at bounding box center [204, 175] width 72 height 8
click at [241, 171] on span "محامي قضايا نصب واحتيال فى الجيزة" at bounding box center [299, 175] width 117 height 8
click at [222, 161] on span "محامي قضايا نصب واحتيال فى 6 اكتوبر" at bounding box center [180, 165] width 84 height 8
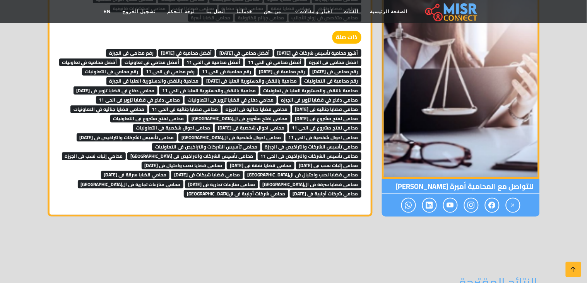
click at [227, 161] on span "محامي قضايا نفقة فى 6 اكتوبر" at bounding box center [261, 165] width 68 height 8
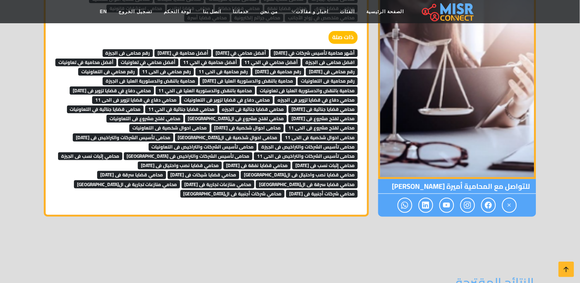
click at [292, 161] on span "محامي إثبات نسب فى 6 اكتوبر" at bounding box center [324, 165] width 65 height 8
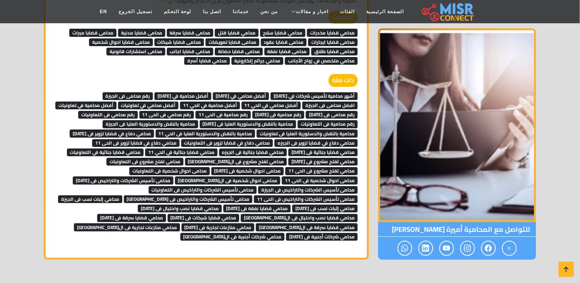
click at [254, 192] on link "محامى تأسيس الشركات والتراخيص فى الحى 11" at bounding box center [306, 198] width 104 height 12
click at [257, 186] on span "محامى تأسيس الشركات والتراخيص فى التعاونيات" at bounding box center [203, 190] width 108 height 8
click at [258, 186] on span "محامى تأسيس الشركات والتراخيص فى الجيزة" at bounding box center [307, 190] width 99 height 8
click at [173, 176] on span "محامى تأسيس الشركات والتراخيص فى 6 اكتوبر" at bounding box center [123, 180] width 101 height 8
click at [281, 176] on span "محامى احوال شخصية فى الجيزة" at bounding box center [228, 180] width 106 height 8
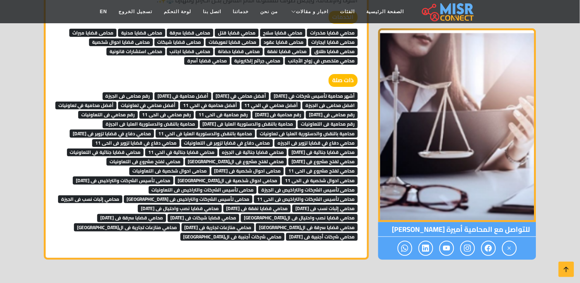
click at [282, 176] on span "محامى احوال شخصية فى الحى 11" at bounding box center [320, 180] width 76 height 8
click at [210, 167] on span "محامى احوال شخصية فى التعاونيات" at bounding box center [169, 171] width 81 height 8
click at [284, 167] on span "محامى احوال شخصية فى 6 اكتوبر" at bounding box center [247, 171] width 73 height 8
click at [173, 174] on link "محامى تأسيس الشركات والتراخيص فى 6 اكتوبر" at bounding box center [123, 180] width 101 height 12
click at [285, 167] on span "محامي لفتح مشروع فى الحى 11" at bounding box center [321, 171] width 72 height 8
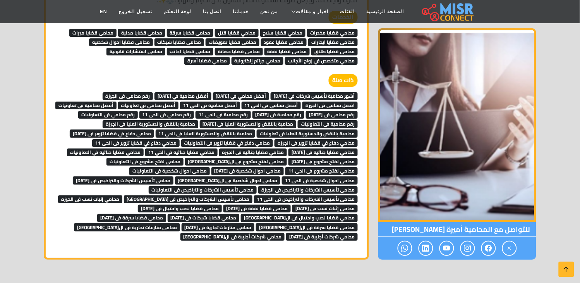
click at [319, 148] on span "محامي قضايا جنائية فى 6 اكتوبر" at bounding box center [322, 152] width 69 height 8
click at [231, 148] on span "محامي قضايا جنائية فى الجيزه" at bounding box center [253, 152] width 68 height 8
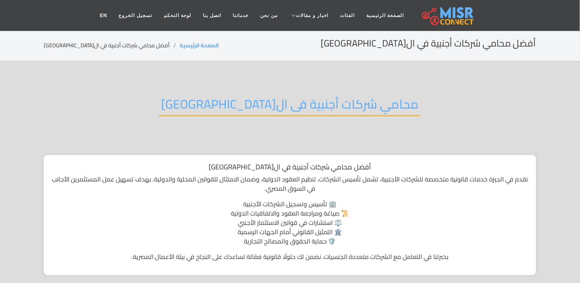
click at [283, 107] on h2 "محامي شركات أجنبية فى ال[GEOGRAPHIC_DATA]" at bounding box center [290, 106] width 262 height 20
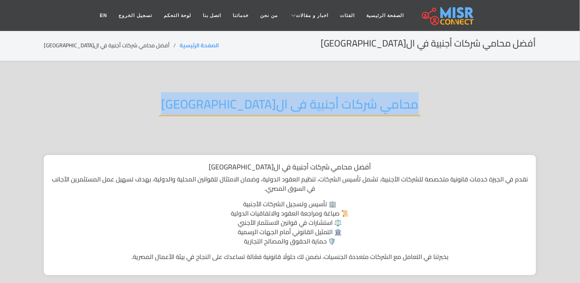
click at [283, 107] on h2 "محامي شركات أجنبية فى ال[GEOGRAPHIC_DATA]" at bounding box center [290, 106] width 262 height 20
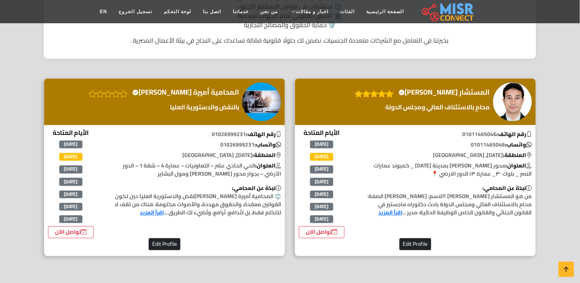
scroll to position [207, 0]
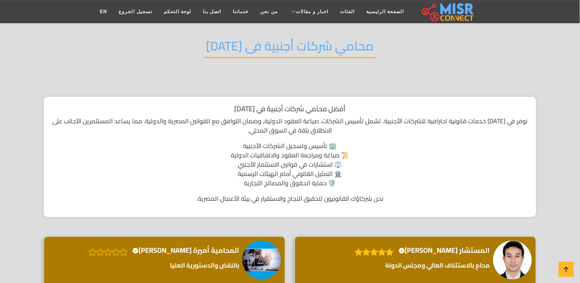
scroll to position [43, 0]
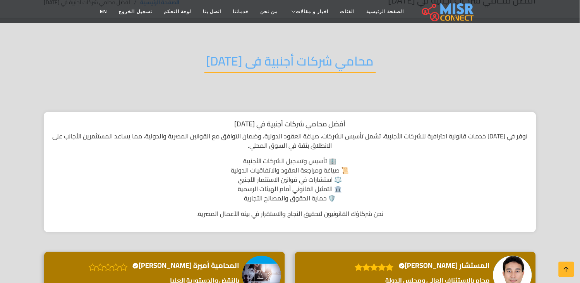
click at [265, 68] on h2 "محامي شركات أجنبية فى [DATE]" at bounding box center [289, 63] width 171 height 20
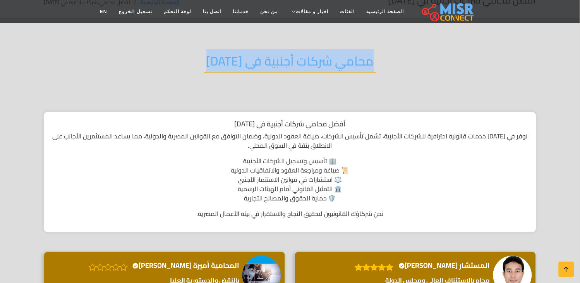
click at [265, 68] on h2 "محامي شركات أجنبية فى [DATE]" at bounding box center [289, 63] width 171 height 20
copy div "محامي شركات أجنبية فى [DATE]"
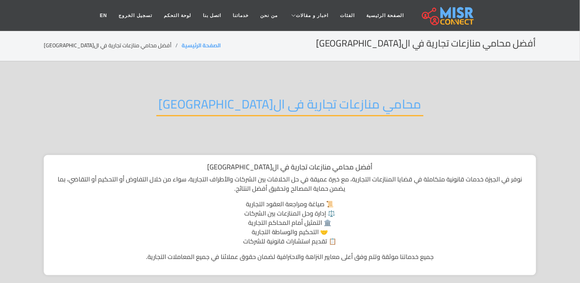
click at [240, 103] on h2 "محامي منازعات تجارية فى ال[GEOGRAPHIC_DATA]" at bounding box center [289, 106] width 267 height 20
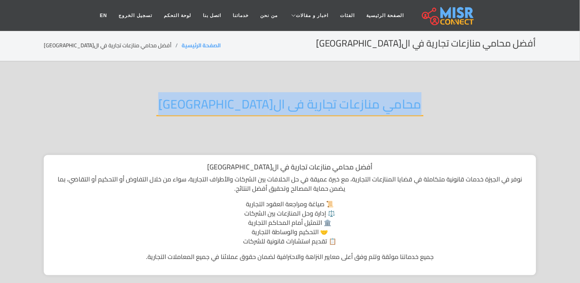
click at [240, 103] on h2 "محامي منازعات تجارية فى ال[GEOGRAPHIC_DATA]" at bounding box center [289, 106] width 267 height 20
copy div "محامي منازعات تجارية فى ال[GEOGRAPHIC_DATA]"
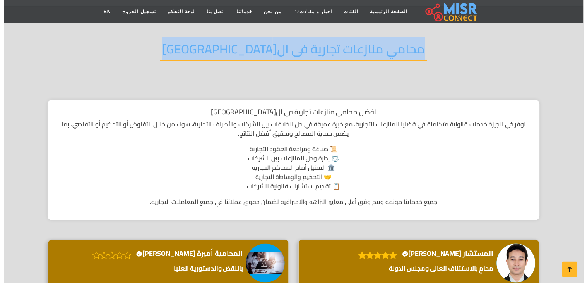
scroll to position [43, 0]
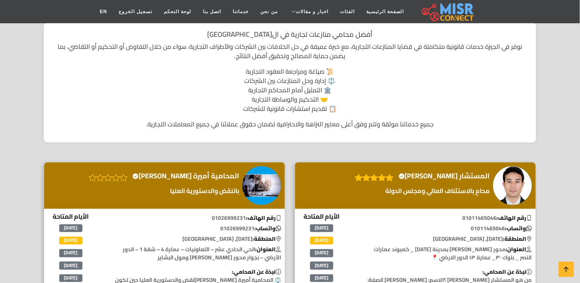
scroll to position [129, 0]
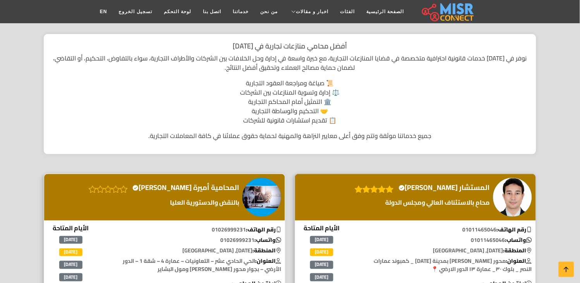
scroll to position [43, 0]
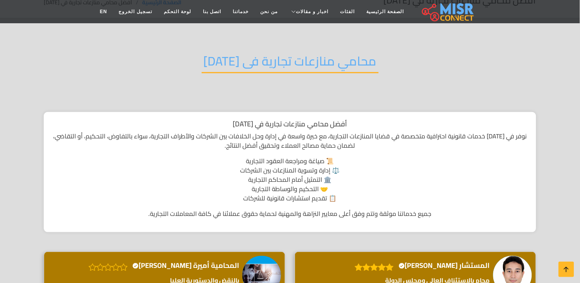
click at [278, 70] on h2 "محامي منازعات تجارية فى [DATE]" at bounding box center [290, 63] width 177 height 20
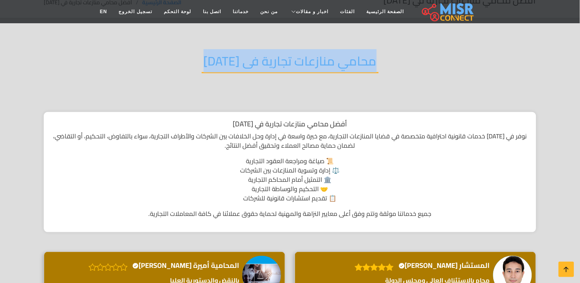
click at [278, 70] on h2 "محامي منازعات تجارية فى [DATE]" at bounding box center [290, 63] width 177 height 20
copy div "محامي منازعات تجارية فى [DATE]"
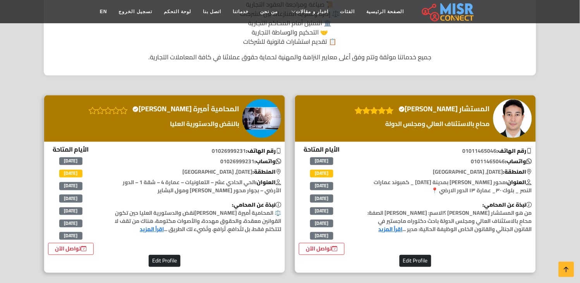
scroll to position [129, 0]
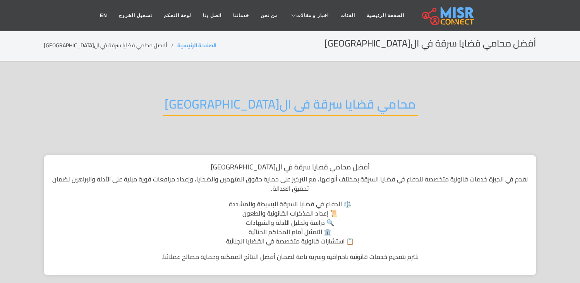
click at [283, 103] on h2 "محامي قضايا سرقة فى ال[GEOGRAPHIC_DATA]" at bounding box center [290, 106] width 255 height 20
drag, startPoint x: 0, startPoint y: 0, endPoint x: 283, endPoint y: 103, distance: 301.3
click at [283, 103] on h2 "محامي قضايا سرقة فى ال[GEOGRAPHIC_DATA]" at bounding box center [290, 106] width 255 height 20
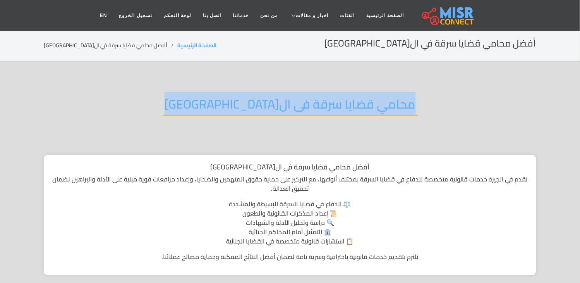
drag, startPoint x: 283, startPoint y: 103, endPoint x: 341, endPoint y: 64, distance: 69.2
click at [283, 103] on h2 "محامي قضايا سرقة فى الجيزة" at bounding box center [290, 106] width 255 height 20
copy div "محامي قضايا سرقة فى الجيزة"
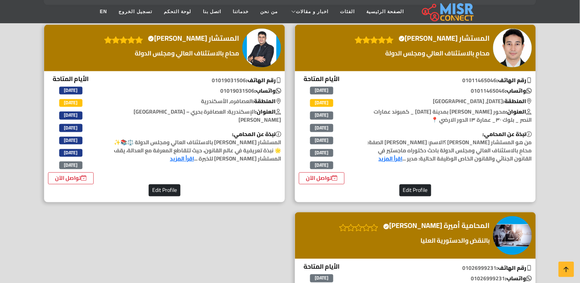
scroll to position [215, 0]
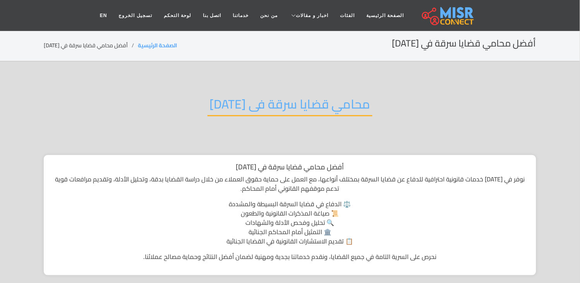
click at [303, 100] on h2 "محامي قضايا سرقة فى [DATE]" at bounding box center [289, 106] width 165 height 20
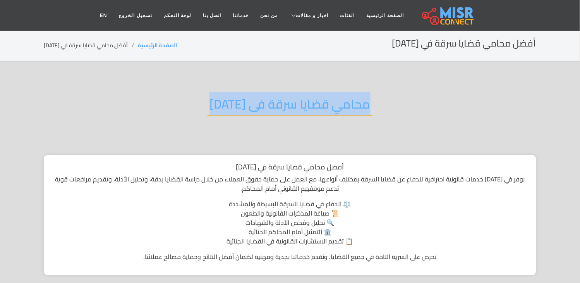
click at [303, 100] on h2 "محامي قضايا سرقة فى [DATE]" at bounding box center [289, 106] width 165 height 20
copy div "محامي قضايا سرقة فى [DATE]"
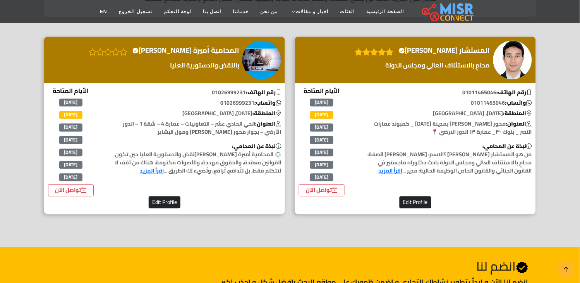
scroll to position [172, 0]
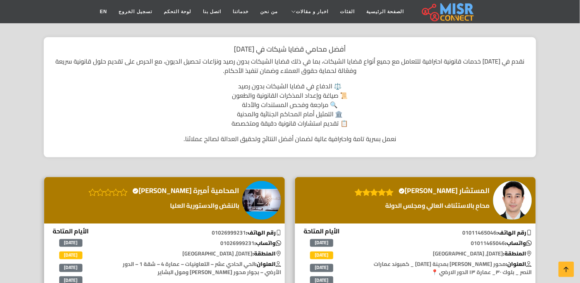
scroll to position [43, 0]
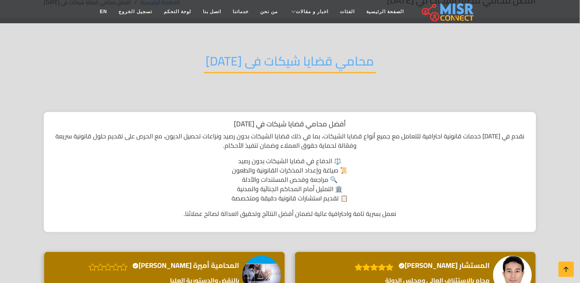
click at [295, 55] on h2 "محامي قضايا شيكات فى 6 اكتوبر" at bounding box center [290, 63] width 172 height 20
click at [296, 55] on h2 "محامي قضايا شيكات فى 6 اكتوبر" at bounding box center [290, 63] width 172 height 20
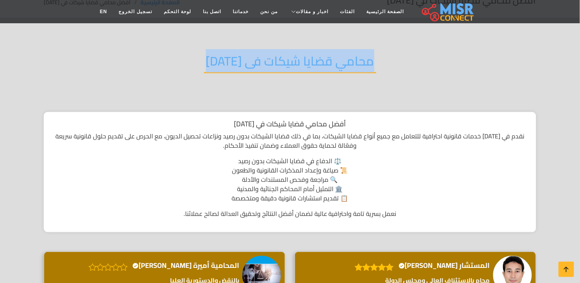
click at [296, 55] on h2 "محامي قضايا شيكات فى 6 اكتوبر" at bounding box center [290, 63] width 172 height 20
copy div "محامي قضايا شيكات فى 6 اكتوبر"
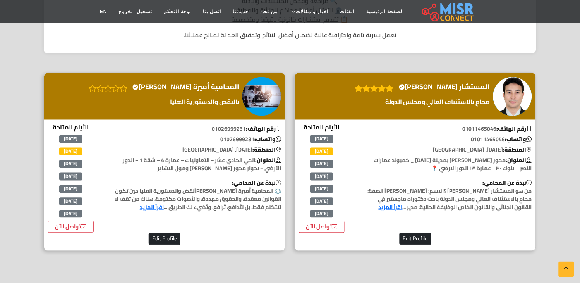
scroll to position [215, 0]
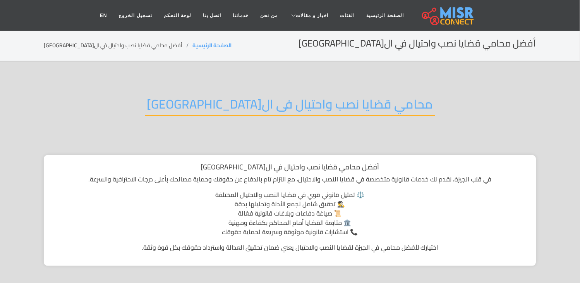
click at [255, 98] on h2 "محامي قضايا نصب واحتيال فى ال[GEOGRAPHIC_DATA]" at bounding box center [290, 106] width 290 height 20
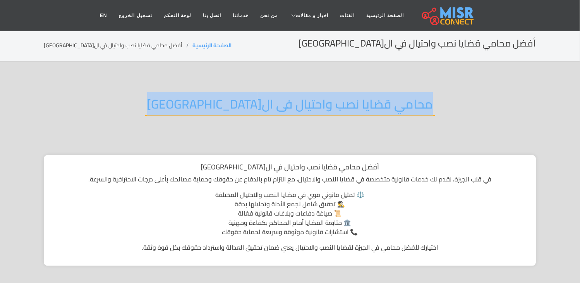
click at [255, 98] on h2 "محامي قضايا نصب واحتيال فى ال[GEOGRAPHIC_DATA]" at bounding box center [290, 106] width 290 height 20
copy div "محامي قضايا نصب واحتيال فى ال[GEOGRAPHIC_DATA]"
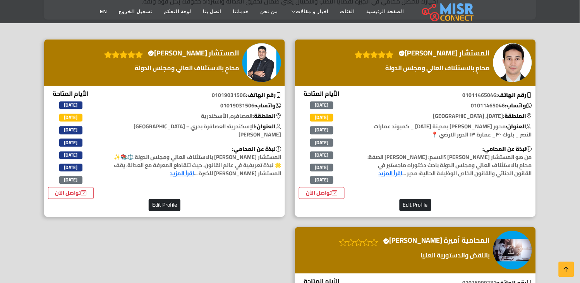
scroll to position [387, 0]
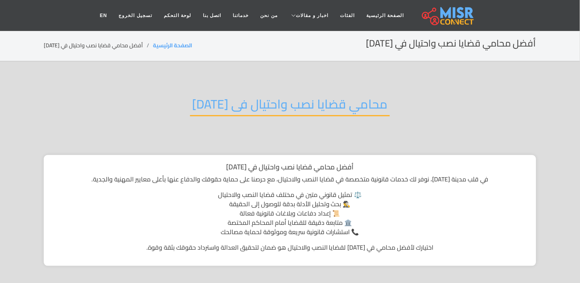
click at [245, 99] on h2 "محامي قضايا نصب واحتيال فى [DATE]" at bounding box center [290, 106] width 200 height 20
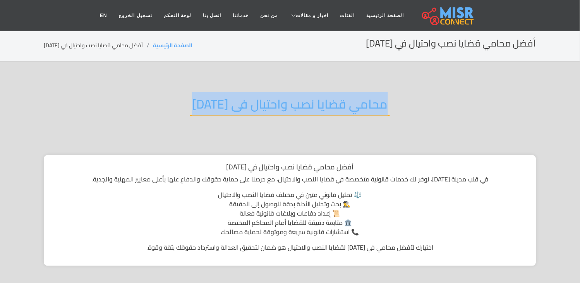
click at [245, 99] on h2 "محامي قضايا نصب واحتيال فى [DATE]" at bounding box center [290, 106] width 200 height 20
copy div "محامي قضايا نصب واحتيال فى [DATE]"
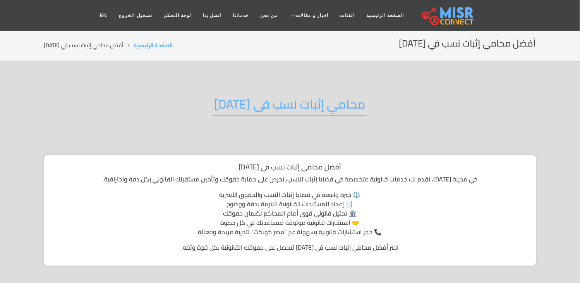
click at [284, 100] on h2 "محامي إثبات نسب فى 6 اكتوبر" at bounding box center [290, 106] width 156 height 20
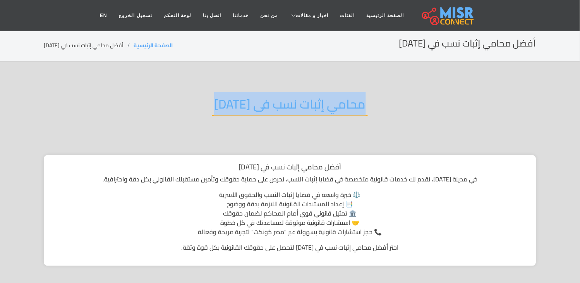
click at [284, 100] on h2 "محامي إثبات نسب فى 6 اكتوبر" at bounding box center [290, 106] width 156 height 20
copy div "محامي إثبات نسب فى 6 اكتوبر"
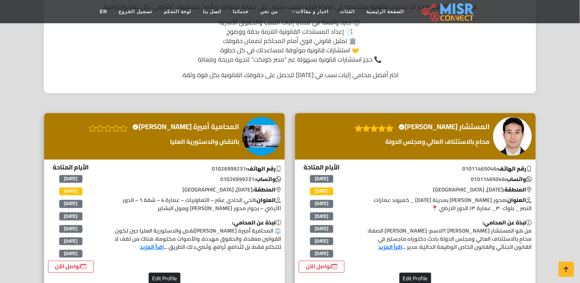
scroll to position [215, 0]
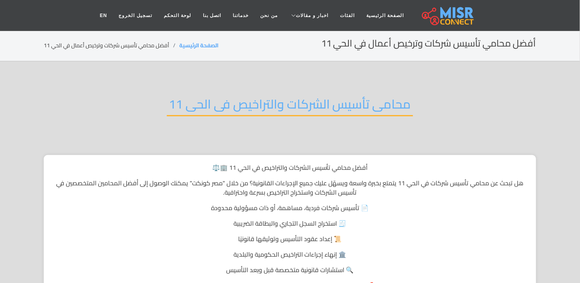
click at [279, 105] on h2 "محامى تأسيس الشركات والتراخيص فى الحى 11" at bounding box center [290, 106] width 246 height 20
click at [280, 105] on h2 "محامى تأسيس الشركات والتراخيص فى الحى 11" at bounding box center [290, 106] width 246 height 20
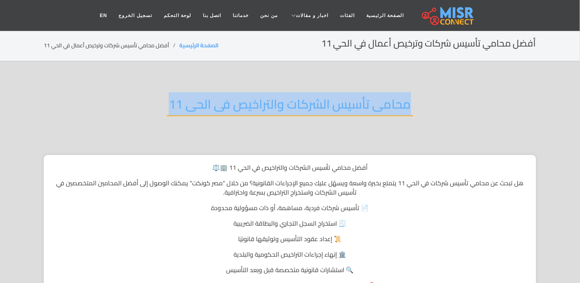
click at [280, 105] on h2 "محامى تأسيس الشركات والتراخيص فى الحى 11" at bounding box center [290, 106] width 246 height 20
copy div "محامى تأسيس الشركات والتراخيص فى الحى 11"
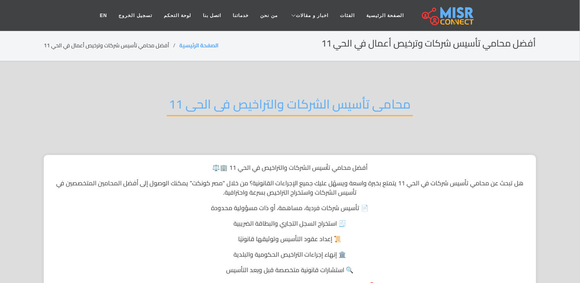
click at [267, 110] on h2 "محامى تأسيس الشركات والتراخيص فى الحى 11" at bounding box center [290, 106] width 246 height 20
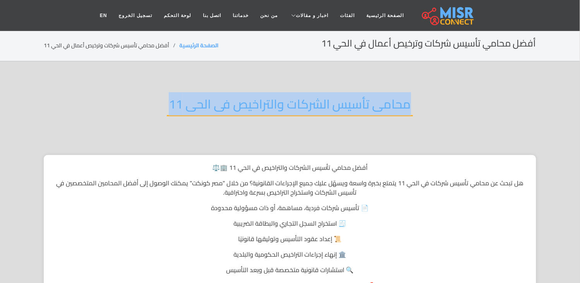
click at [267, 110] on h2 "محامى تأسيس الشركات والتراخيص فى الحى 11" at bounding box center [290, 106] width 246 height 20
copy div "محامى تأسيس الشركات والتراخيص فى الحى 11"
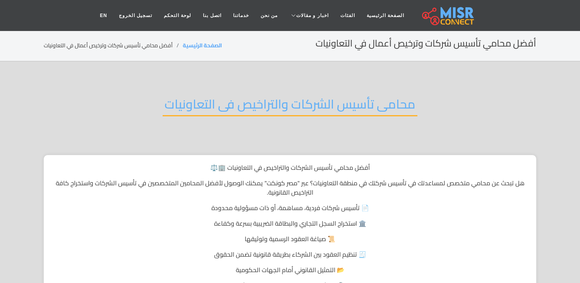
click at [268, 106] on h2 "محامى تأسيس الشركات والتراخيص فى التعاونيات" at bounding box center [290, 106] width 255 height 20
drag, startPoint x: 0, startPoint y: 0, endPoint x: 268, endPoint y: 106, distance: 288.5
click at [268, 106] on h2 "محامى تأسيس الشركات والتراخيص فى التعاونيات" at bounding box center [290, 106] width 255 height 20
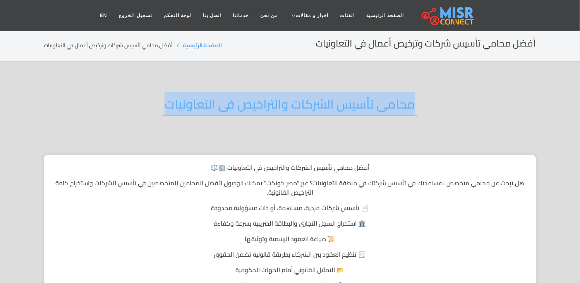
click at [268, 106] on h2 "محامى تأسيس الشركات والتراخيص فى التعاونيات" at bounding box center [290, 106] width 255 height 20
copy div "محامى تأسيس الشركات والتراخيص فى التعاونيات"
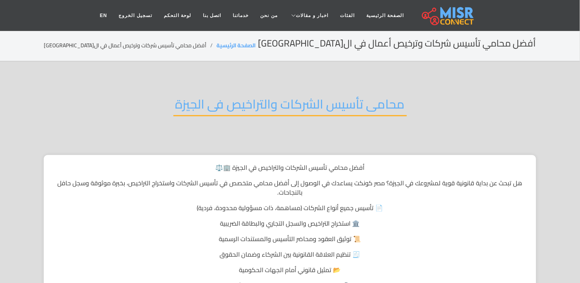
click at [235, 98] on h2 "محامى تأسيس الشركات والتراخيص فى الجيزة" at bounding box center [289, 106] width 233 height 20
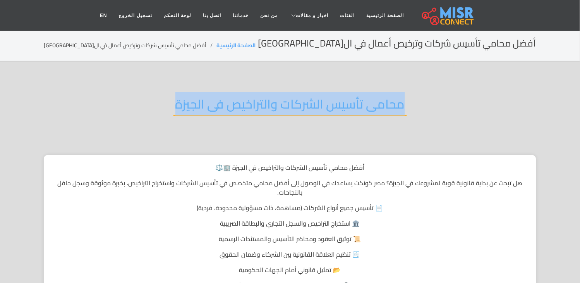
click at [235, 98] on h2 "محامى تأسيس الشركات والتراخيص فى الجيزة" at bounding box center [289, 106] width 233 height 20
copy div "محامى تأسيس الشركات والتراخيص فى الجيزة"
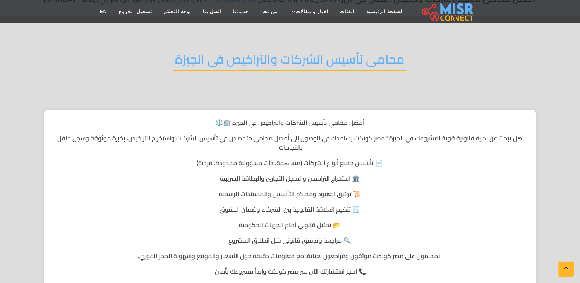
scroll to position [43, 0]
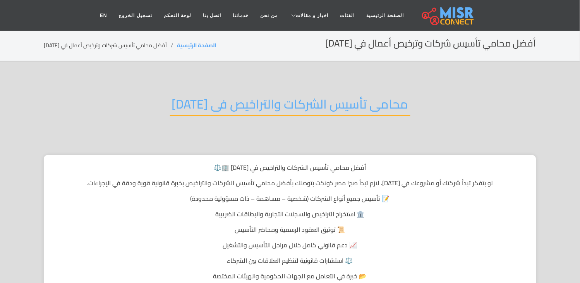
click at [252, 103] on h2 "محامى تأسيس الشركات والتراخيص فى 6 اكتوبر" at bounding box center [290, 106] width 240 height 20
drag, startPoint x: 0, startPoint y: 0, endPoint x: 252, endPoint y: 103, distance: 271.7
click at [252, 103] on h2 "محامى تأسيس الشركات والتراخيص فى 6 اكتوبر" at bounding box center [290, 106] width 240 height 20
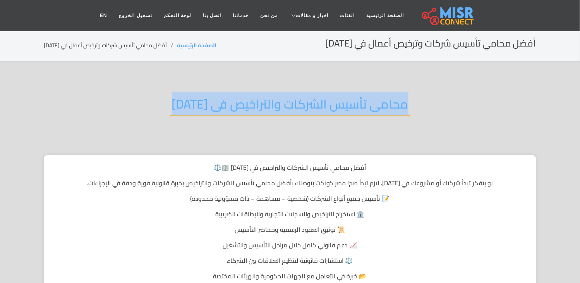
click at [252, 103] on h2 "محامى تأسيس الشركات والتراخيص فى 6 اكتوبر" at bounding box center [290, 106] width 240 height 20
copy div "محامى تأسيس الشركات والتراخيص فى 6 اكتوبر"
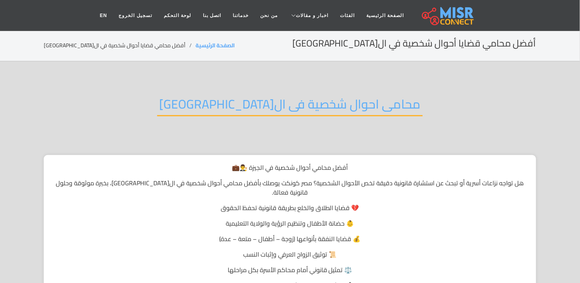
click at [296, 103] on h2 "محامى احوال شخصية فى ال[GEOGRAPHIC_DATA]" at bounding box center [290, 106] width 266 height 20
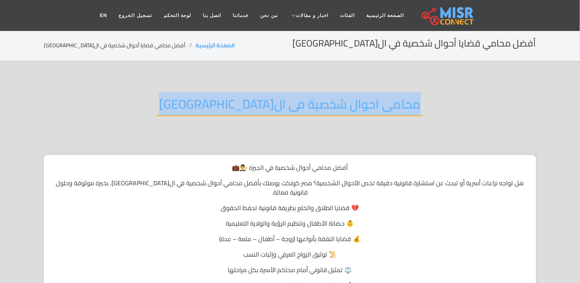
click at [296, 103] on h2 "محامى احوال شخصية فى ال[GEOGRAPHIC_DATA]" at bounding box center [290, 106] width 266 height 20
copy div "محامى احوال شخصية فى ال[GEOGRAPHIC_DATA]"
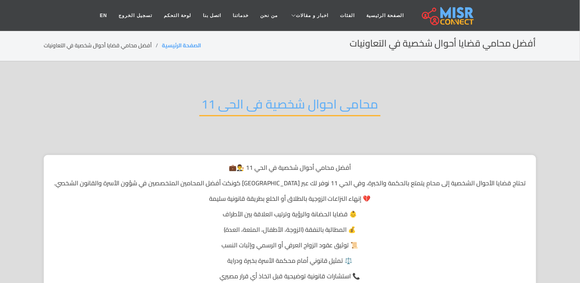
click at [279, 108] on h2 "محامى احوال شخصية فى الحى 11" at bounding box center [289, 106] width 181 height 20
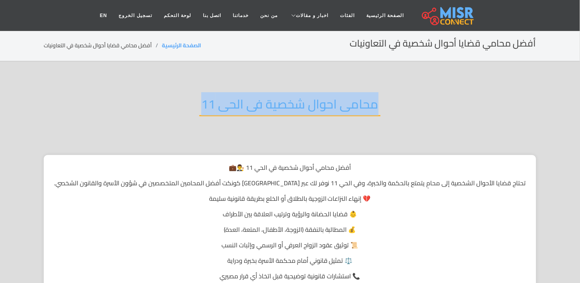
click at [279, 108] on h2 "محامى احوال شخصية فى الحى 11" at bounding box center [289, 106] width 181 height 20
copy div "محامى احوال شخصية فى الحى 11"
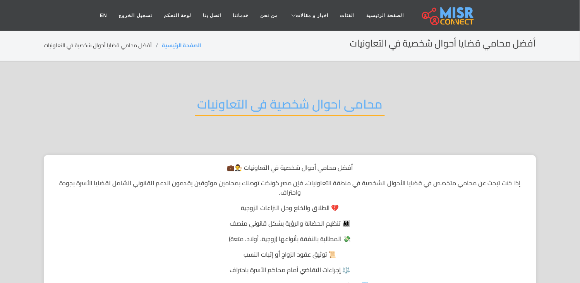
click at [244, 108] on h2 "محامى احوال شخصية فى التعاونيات" at bounding box center [290, 106] width 190 height 20
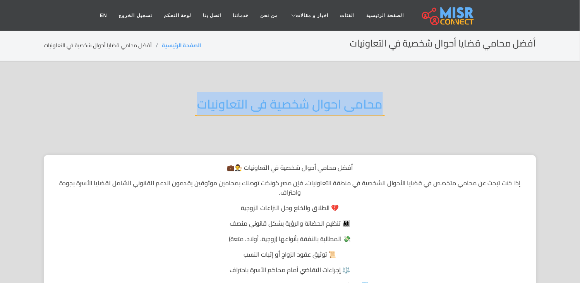
click at [244, 108] on h2 "محامى احوال شخصية فى التعاونيات" at bounding box center [290, 106] width 190 height 20
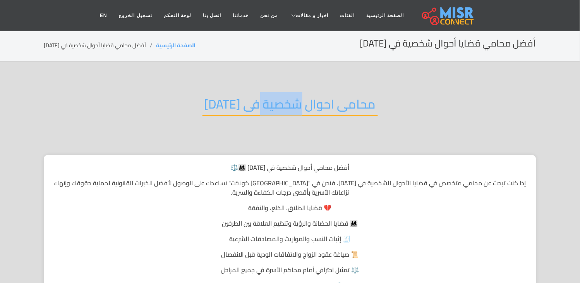
drag, startPoint x: 0, startPoint y: 0, endPoint x: 278, endPoint y: 98, distance: 294.4
click at [278, 98] on h2 "محامى احوال شخصية فى 6 اكتوبر" at bounding box center [289, 106] width 175 height 20
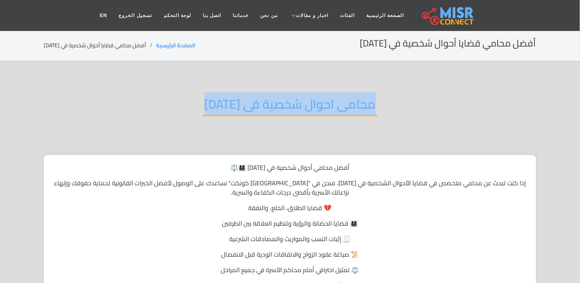
click at [278, 98] on h2 "محامى احوال شخصية فى 6 اكتوبر" at bounding box center [289, 106] width 175 height 20
copy div "محامى احوال شخصية فى 6 اكتوبر"
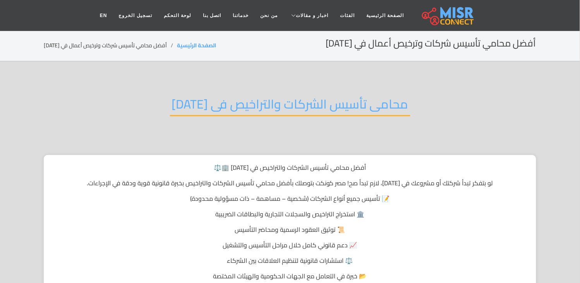
click at [249, 104] on h2 "محامى تأسيس الشركات والتراخيص فى [DATE]" at bounding box center [290, 106] width 240 height 20
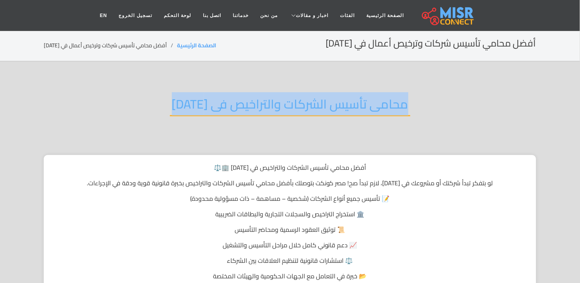
click at [249, 104] on h2 "محامى تأسيس الشركات والتراخيص فى [DATE]" at bounding box center [290, 106] width 240 height 20
copy div "محامى تأسيس الشركات والتراخيص فى [DATE]"
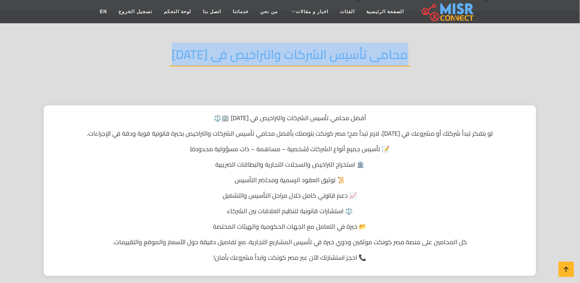
scroll to position [43, 0]
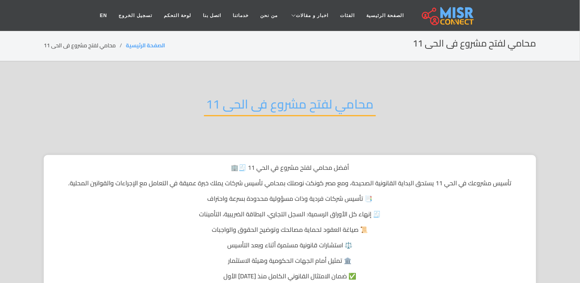
click at [269, 112] on h2 "محامي لفتح مشروع فى الحى 11" at bounding box center [290, 106] width 172 height 20
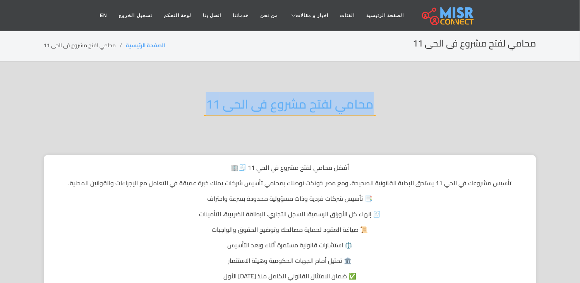
click at [269, 112] on h2 "محامي لفتح مشروع فى الحى 11" at bounding box center [290, 106] width 172 height 20
copy div "محامي لفتح مشروع فى الحى 11"
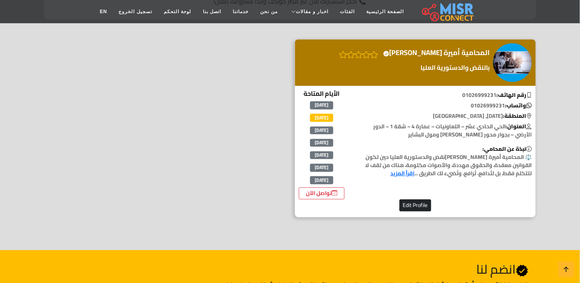
scroll to position [172, 0]
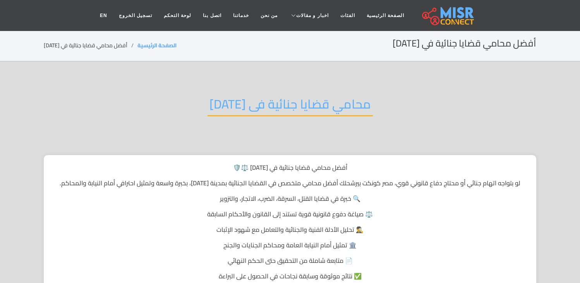
click at [319, 102] on h2 "محامي قضايا جنائية فى 6 اكتوبر" at bounding box center [289, 106] width 165 height 20
drag, startPoint x: 0, startPoint y: 0, endPoint x: 319, endPoint y: 102, distance: 334.4
click at [319, 102] on h2 "محامي قضايا جنائية فى 6 اكتوبر" at bounding box center [289, 106] width 165 height 20
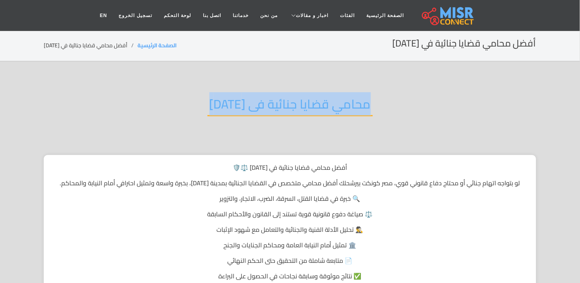
click at [319, 102] on h2 "محامي قضايا جنائية فى 6 اكتوبر" at bounding box center [289, 106] width 165 height 20
copy div "محامي قضايا جنائية فى 6 اكتوبر"
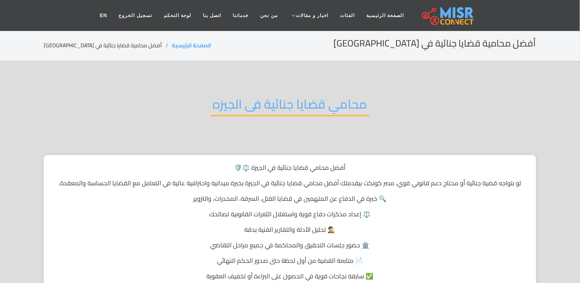
click at [252, 105] on h2 "محامي قضايا جنائية فى الجيزه" at bounding box center [290, 106] width 158 height 20
click at [257, 98] on h2 "محامي قضايا جنائية فى الجيزه" at bounding box center [290, 106] width 158 height 20
click at [258, 99] on h2 "محامي قضايا جنائية فى الجيزه" at bounding box center [290, 106] width 158 height 20
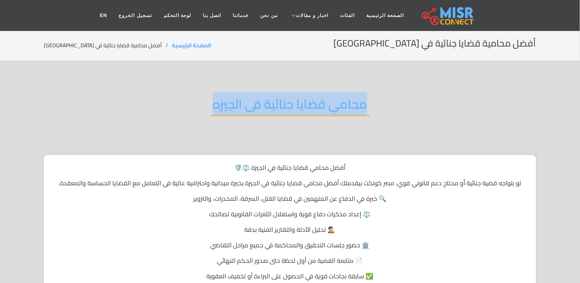
click at [258, 99] on h2 "محامي قضايا جنائية فى الجيزه" at bounding box center [290, 106] width 158 height 20
copy div "محامي قضايا جنائية فى الجيزه"
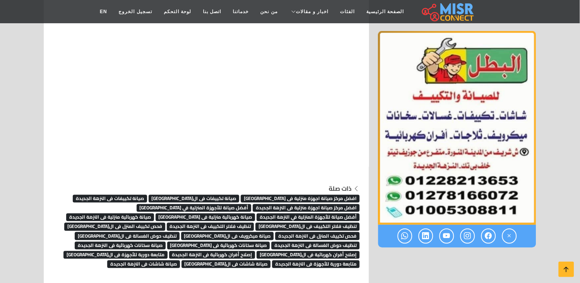
scroll to position [4784, 0]
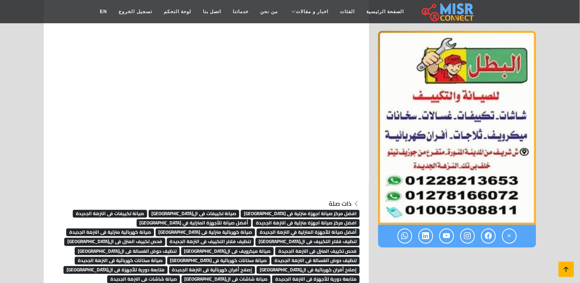
click at [561, 267] on icon at bounding box center [566, 269] width 11 height 11
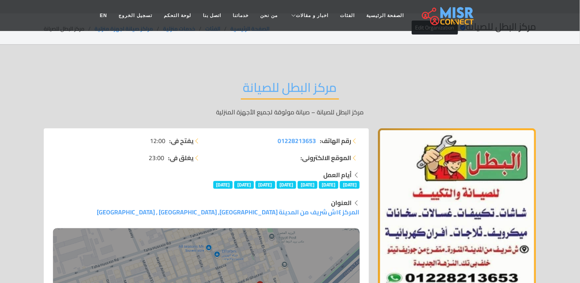
scroll to position [0, 0]
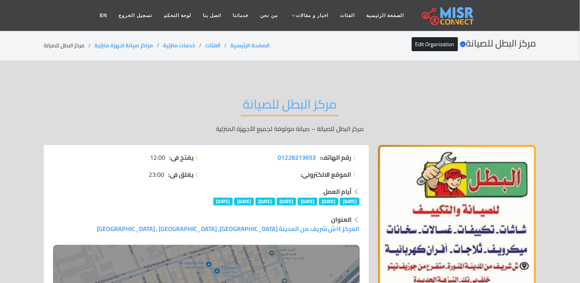
click at [70, 44] on li "مركز البطل للصيانة" at bounding box center [69, 45] width 51 height 8
copy main "مركز البطل للصيانة"
copy ol "مراكز صيانة اجهزة منزلية"
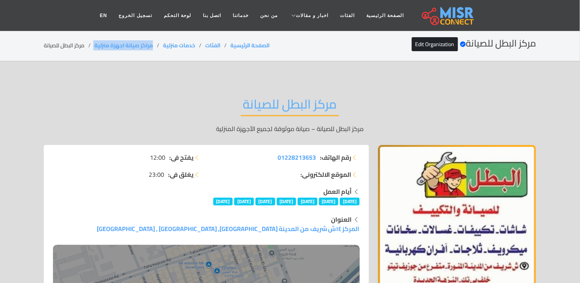
drag, startPoint x: 153, startPoint y: 49, endPoint x: 88, endPoint y: 53, distance: 65.2
click at [88, 53] on section "مركز البطل للصيانة Verified account Edit Organization الصفحة الرئيسية الفئات خد…" at bounding box center [290, 45] width 580 height 31
copy ol "مراكز صيانة اجهزة منزلية"
click at [72, 41] on li "مركز البطل للصيانة" at bounding box center [69, 45] width 51 height 8
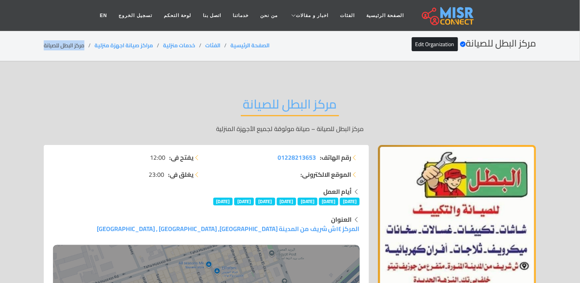
click at [72, 41] on li "مركز البطل للصيانة" at bounding box center [69, 45] width 51 height 8
copy main "مركز البطل للصيانة"
copy ol "مراكز صيانة اجهزة منزلية"
drag, startPoint x: 156, startPoint y: 44, endPoint x: 92, endPoint y: 57, distance: 64.7
click at [92, 57] on section "مركز البطل للصيانة Verified account Edit Organization الصفحة الرئيسية الفئات خد…" at bounding box center [290, 45] width 580 height 31
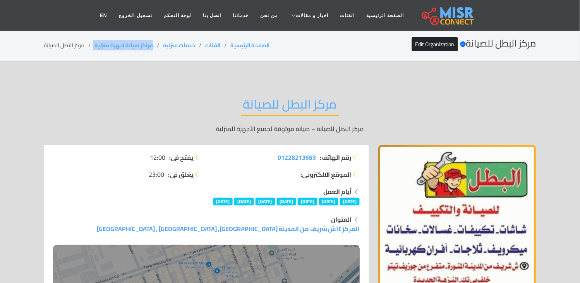
copy ol "مراكز صيانة اجهزة منزلية"
drag, startPoint x: 77, startPoint y: 31, endPoint x: 78, endPoint y: 44, distance: 12.8
click at [78, 33] on section "مركز البطل للصيانة Verified account Edit Organization الصفحة الرئيسية الفئات خد…" at bounding box center [290, 45] width 580 height 31
click at [78, 48] on li "مركز البطل للصيانة" at bounding box center [69, 45] width 51 height 8
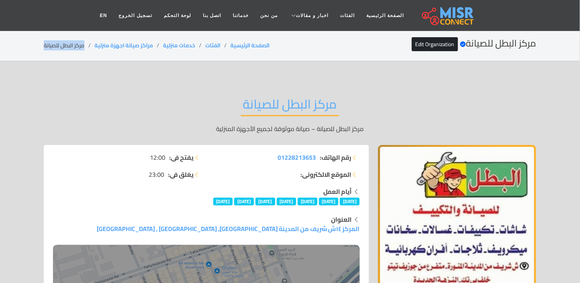
click at [78, 48] on li "مركز البطل للصيانة" at bounding box center [69, 45] width 51 height 8
copy main "مركز البطل للصيانة"
drag, startPoint x: 156, startPoint y: 44, endPoint x: 95, endPoint y: 45, distance: 60.8
click at [95, 45] on ol "الصفحة الرئيسية الفئات خدمات منزلية مراكز صيانة اجهزة منزلية مركز البطل للصيانة" at bounding box center [157, 45] width 226 height 8
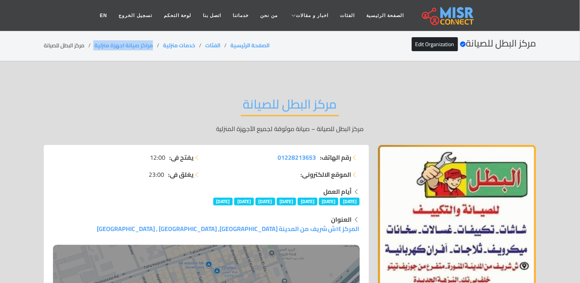
copy ol "مراكز صيانة اجهزة منزلية"
click at [67, 48] on li "مركز البطل للصيانة" at bounding box center [69, 45] width 51 height 8
click at [68, 48] on li "مركز البطل للصيانة" at bounding box center [69, 45] width 51 height 8
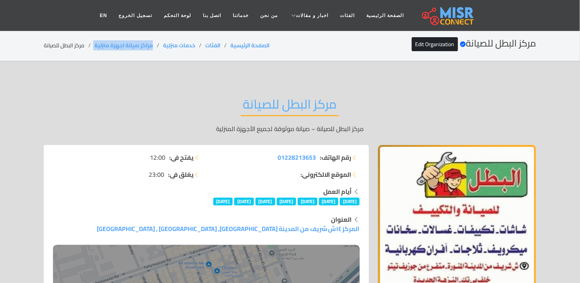
drag, startPoint x: 156, startPoint y: 47, endPoint x: 92, endPoint y: 48, distance: 63.9
click at [92, 48] on ol "الصفحة الرئيسية الفئات خدمات منزلية مراكز صيانة اجهزة منزلية مركز البطل للصيانة" at bounding box center [157, 45] width 226 height 8
click at [59, 45] on li "مركز البطل للصيانة" at bounding box center [69, 45] width 51 height 8
click at [59, 46] on li "مركز البطل للصيانة" at bounding box center [69, 45] width 51 height 8
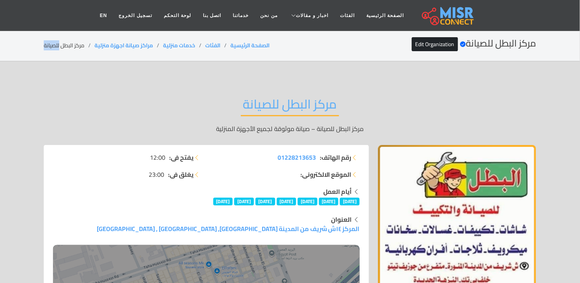
click at [59, 46] on li "مركز البطل للصيانة" at bounding box center [69, 45] width 51 height 8
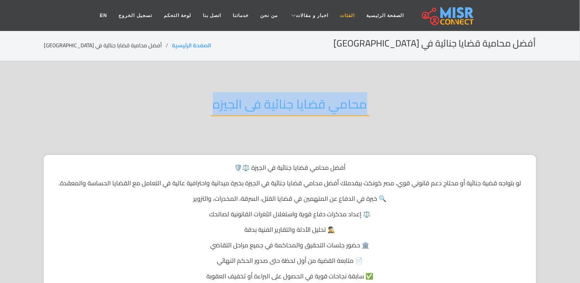
click at [338, 14] on link "الفئات" at bounding box center [347, 15] width 26 height 15
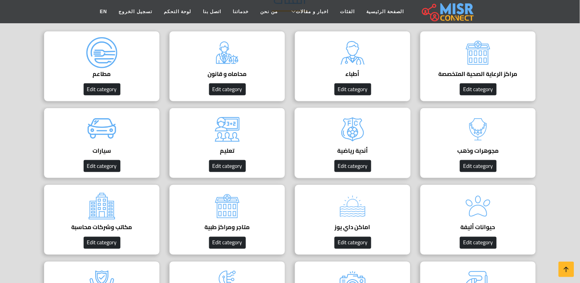
scroll to position [172, 0]
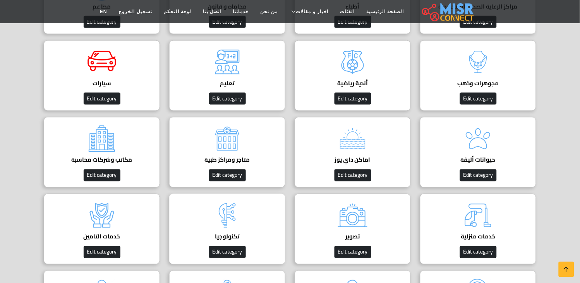
click at [250, 218] on div "تكنولوجيا Edit category" at bounding box center [227, 229] width 116 height 70
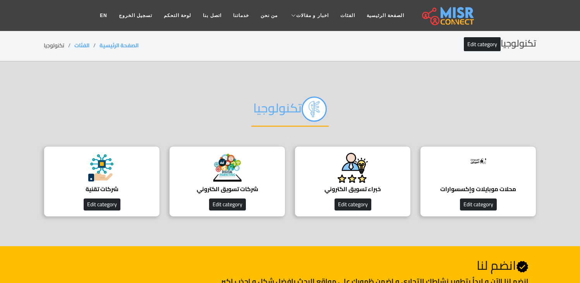
click at [125, 176] on div "شركات تقنية Edit category" at bounding box center [102, 181] width 116 height 70
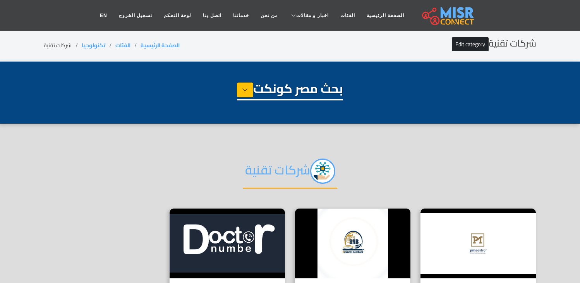
select select "**********"
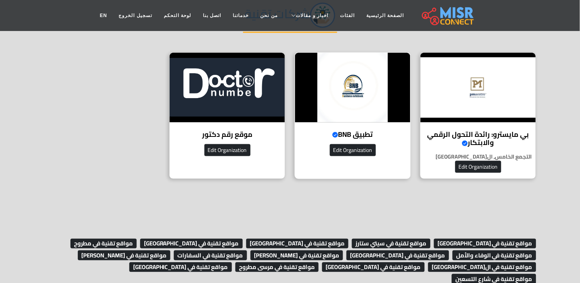
scroll to position [172, 0]
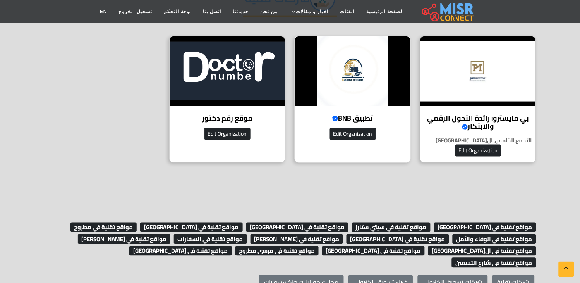
click at [343, 105] on img at bounding box center [352, 71] width 115 height 70
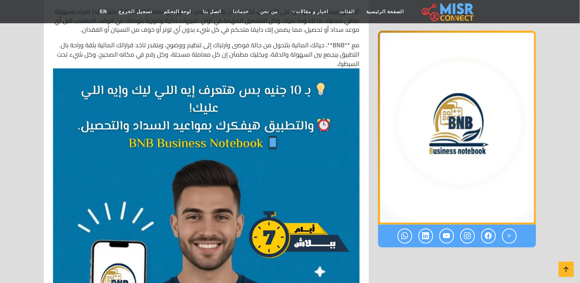
scroll to position [430, 0]
